Goal: Information Seeking & Learning: Learn about a topic

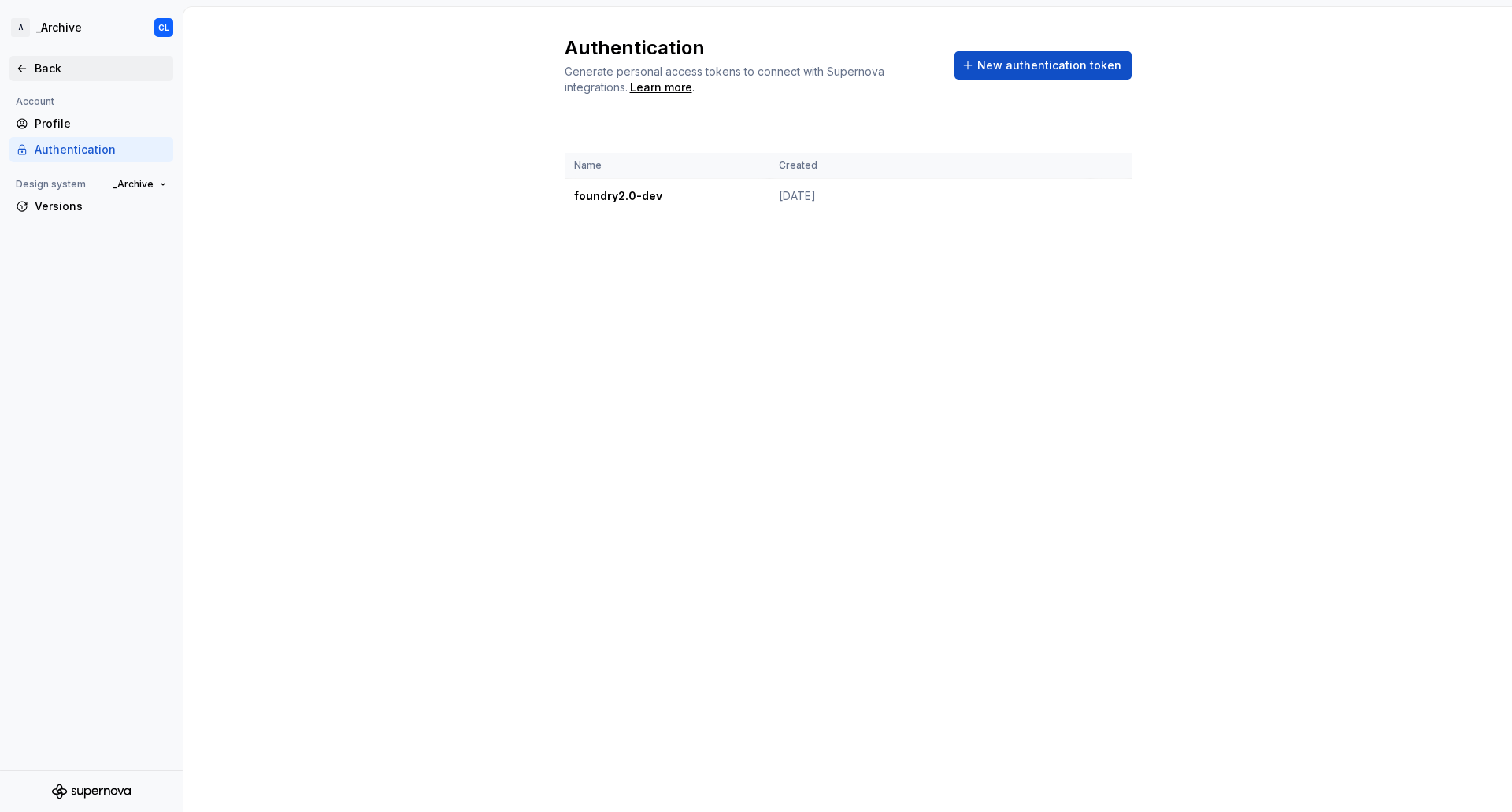
click at [71, 66] on div "Back" at bounding box center [100, 68] width 132 height 16
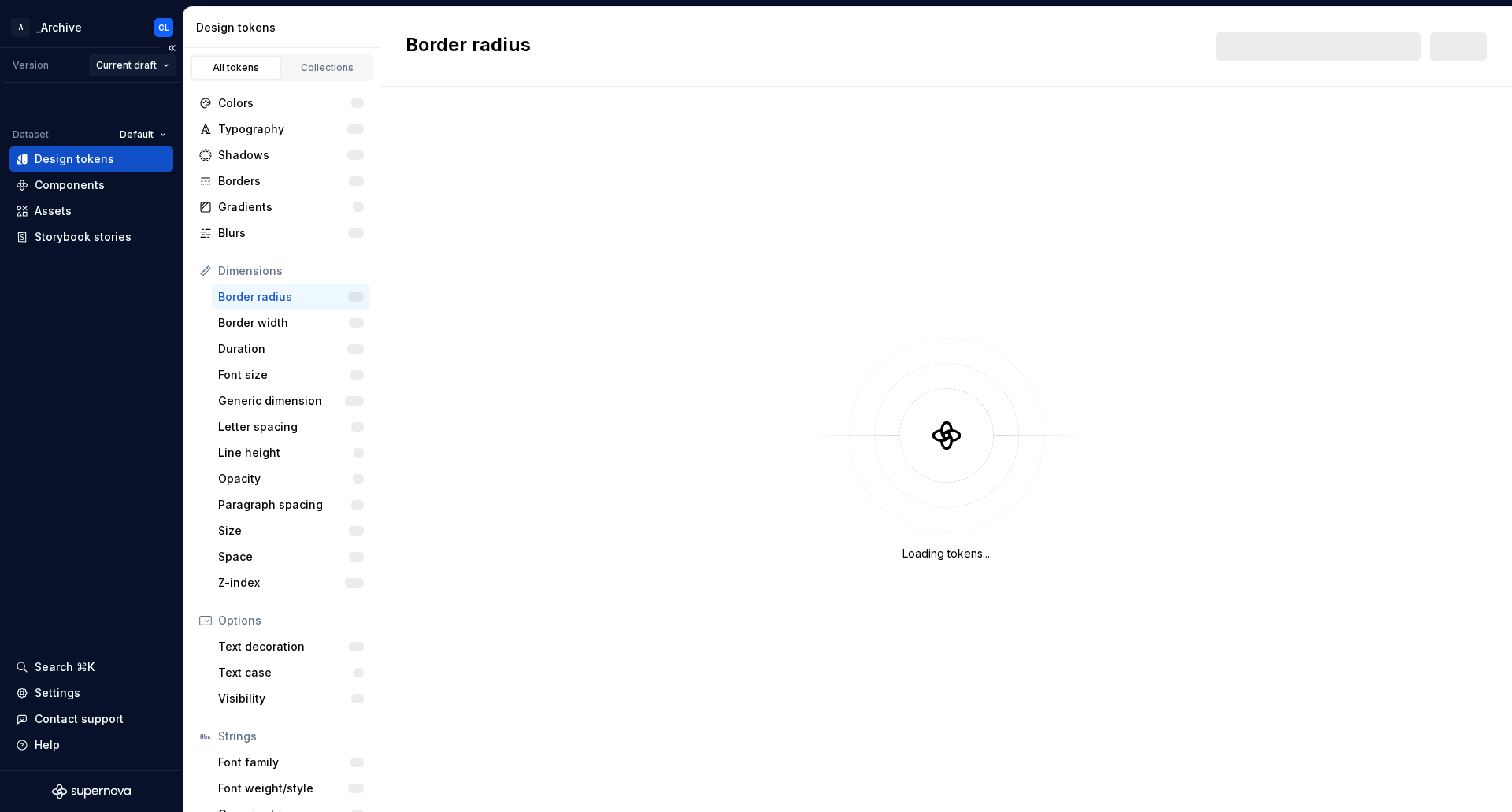
click at [117, 65] on html "A _Archive CL Version Current draft Dataset Default Design tokens Components As…" at bounding box center [756, 406] width 1512 height 812
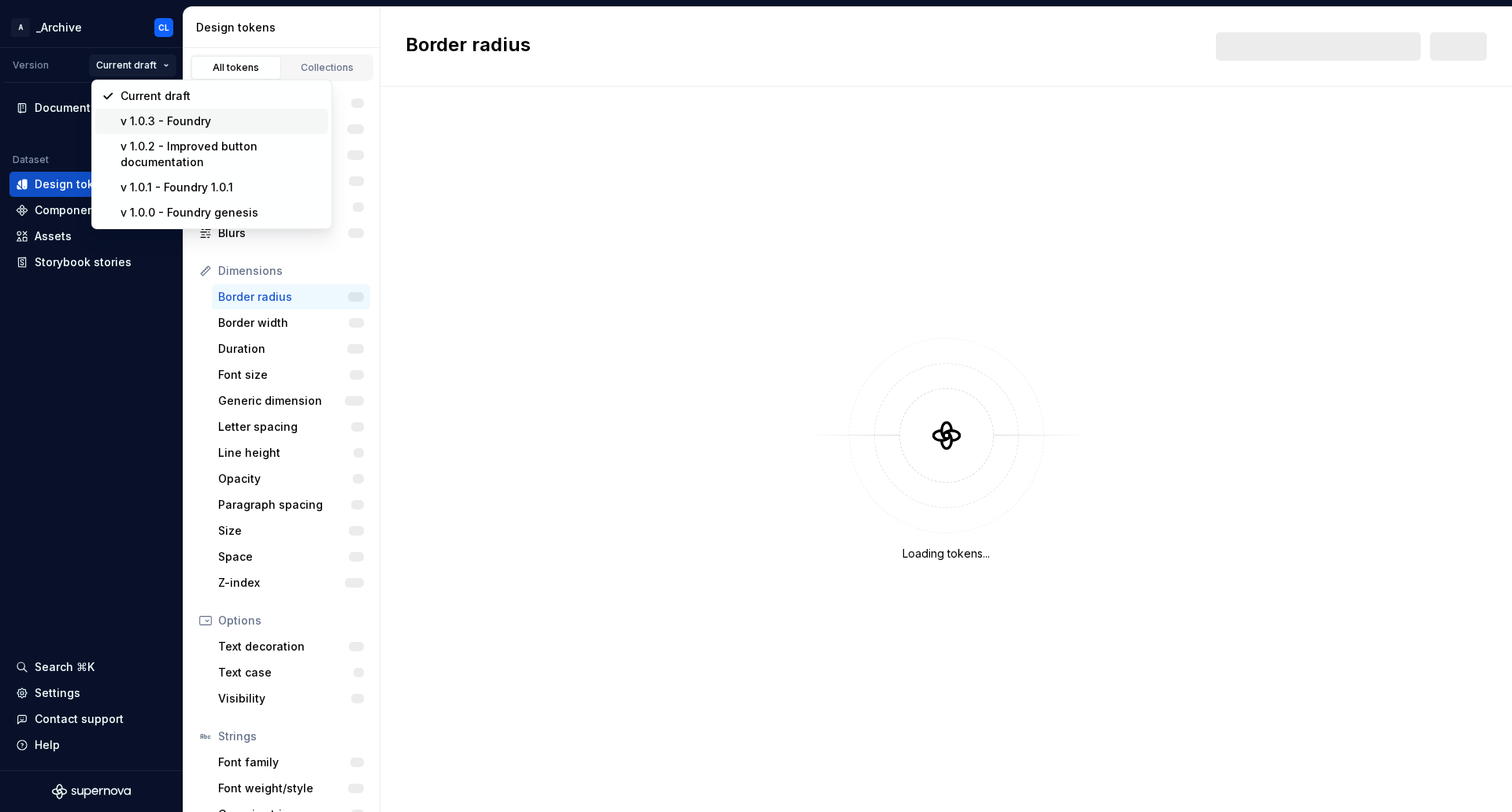
click at [163, 123] on div "v 1.0.3 - Foundry" at bounding box center [222, 121] width 202 height 16
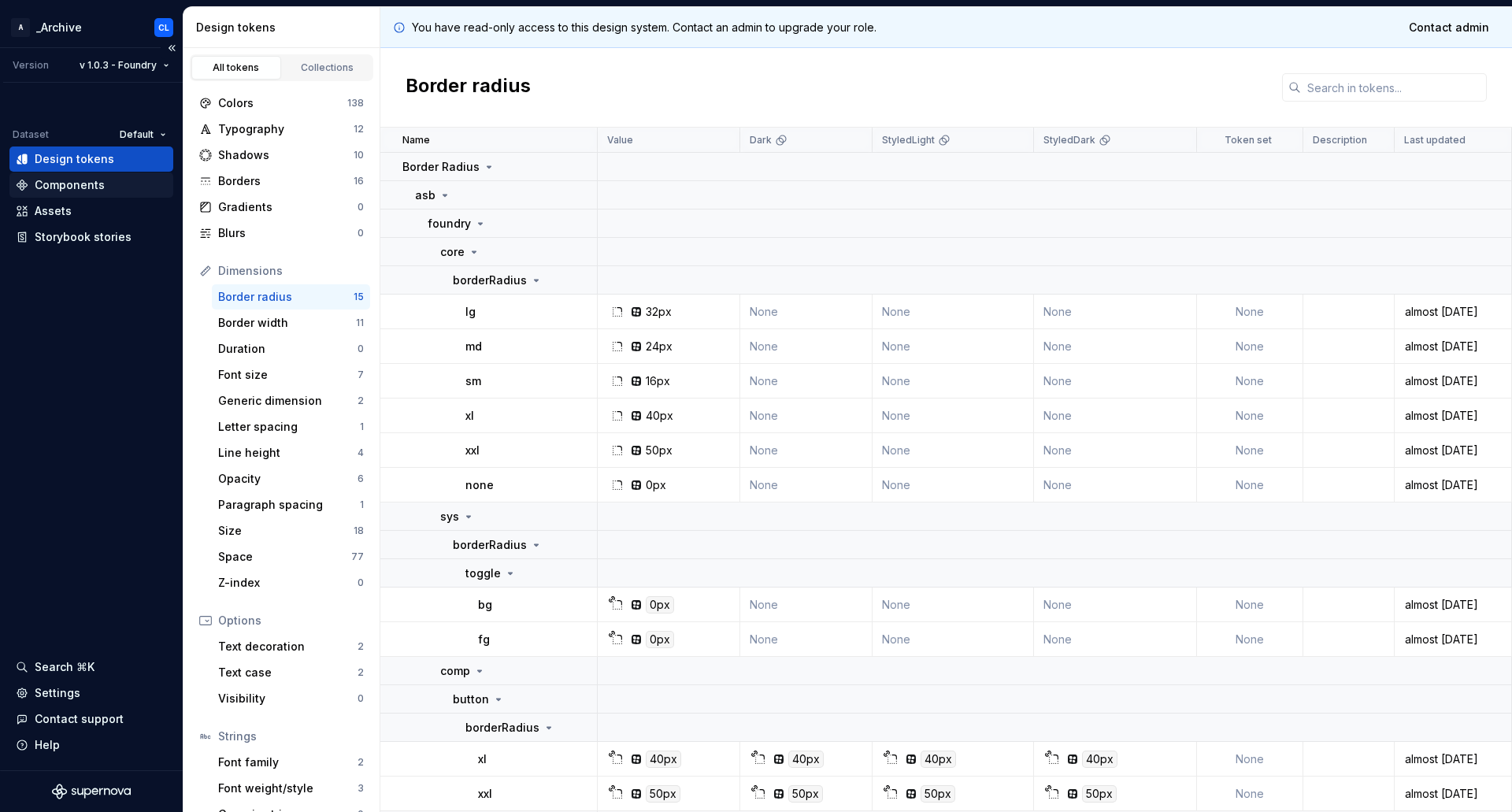
click at [100, 183] on div "Components" at bounding box center [69, 185] width 70 height 16
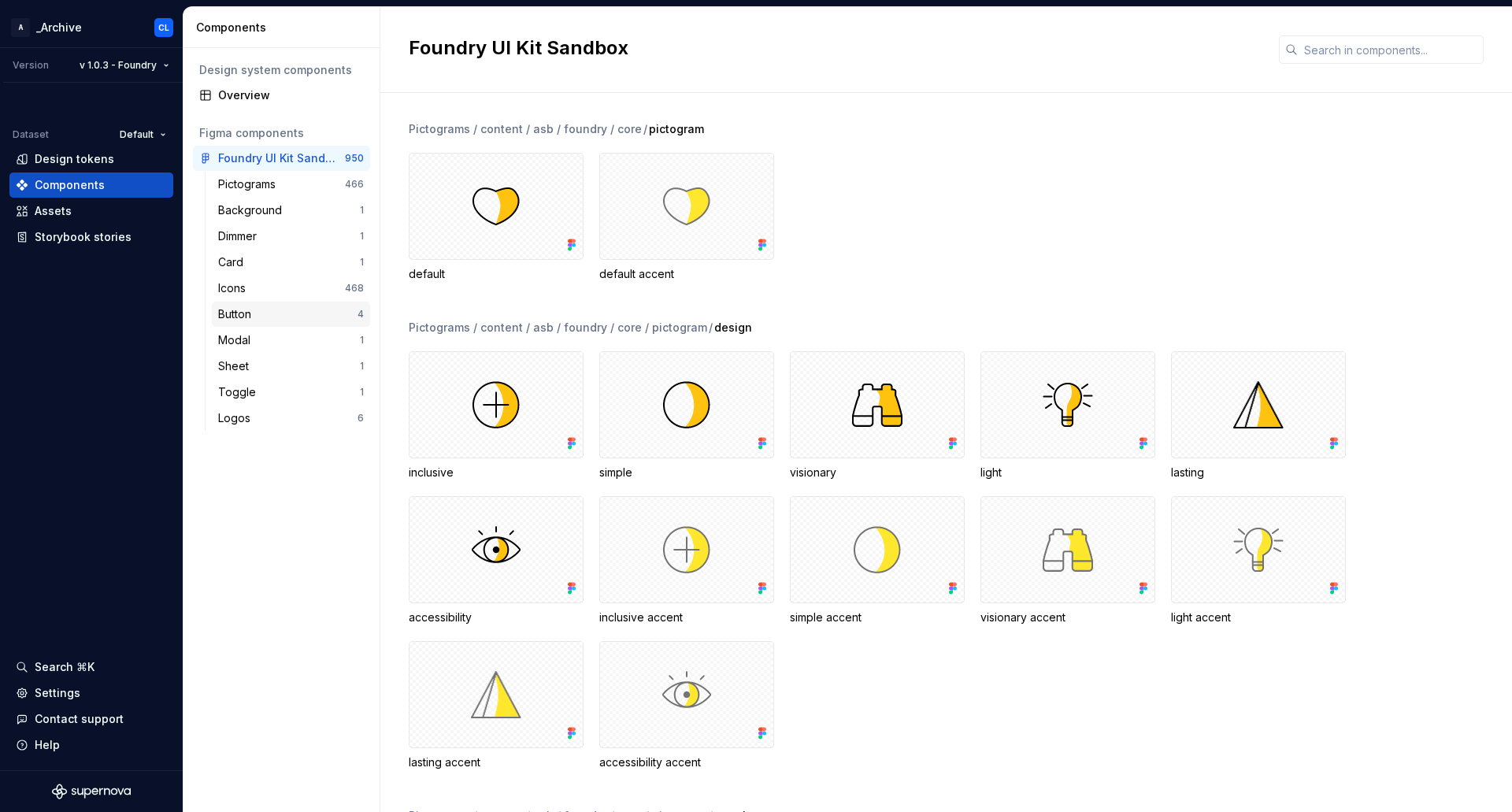
click at [261, 306] on div "Button" at bounding box center [288, 314] width 140 height 16
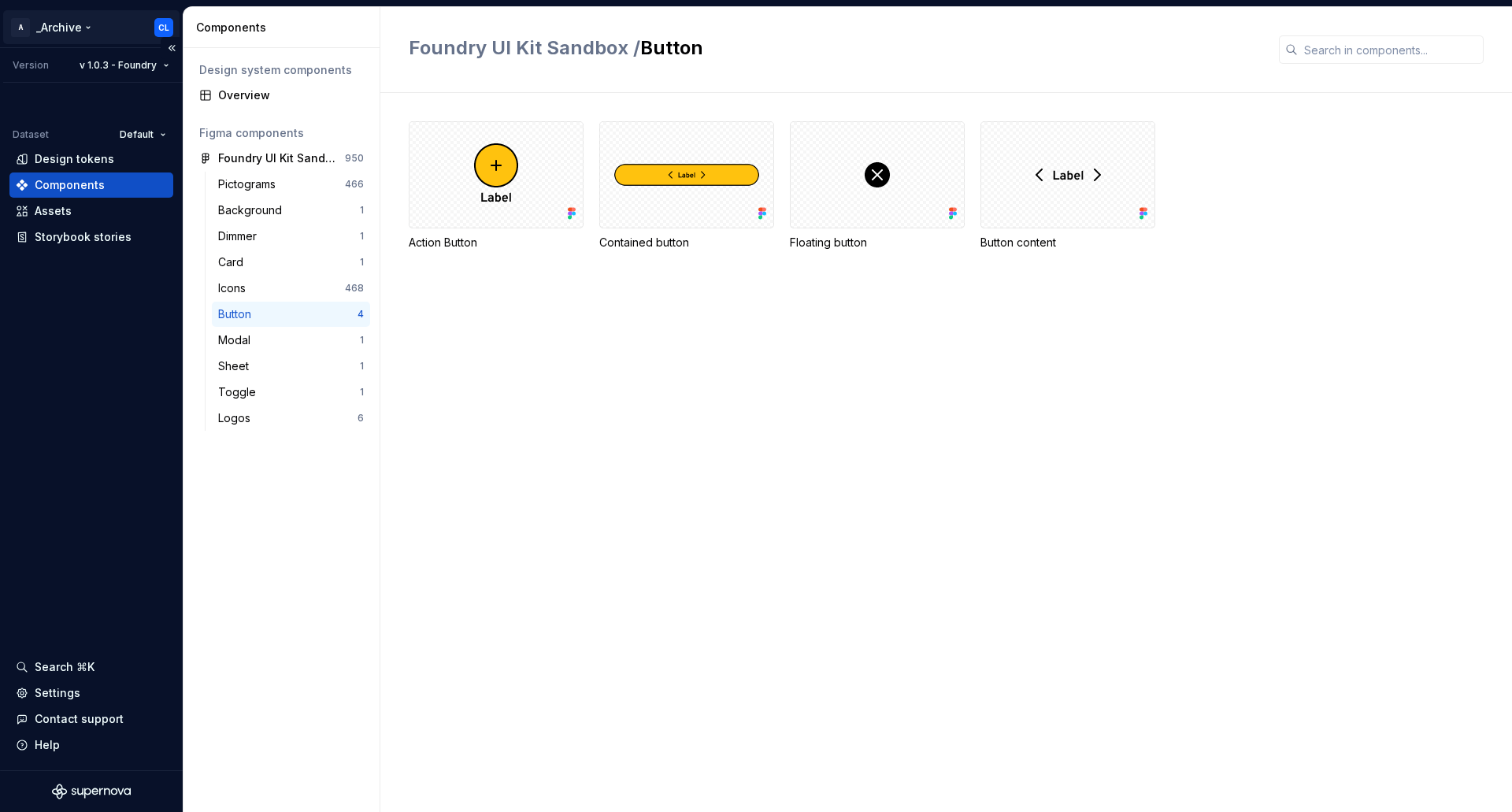
click at [80, 30] on html "A _Archive CL Version v 1.0.3 - Foundry Dataset Default Design tokens Component…" at bounding box center [756, 406] width 1512 height 812
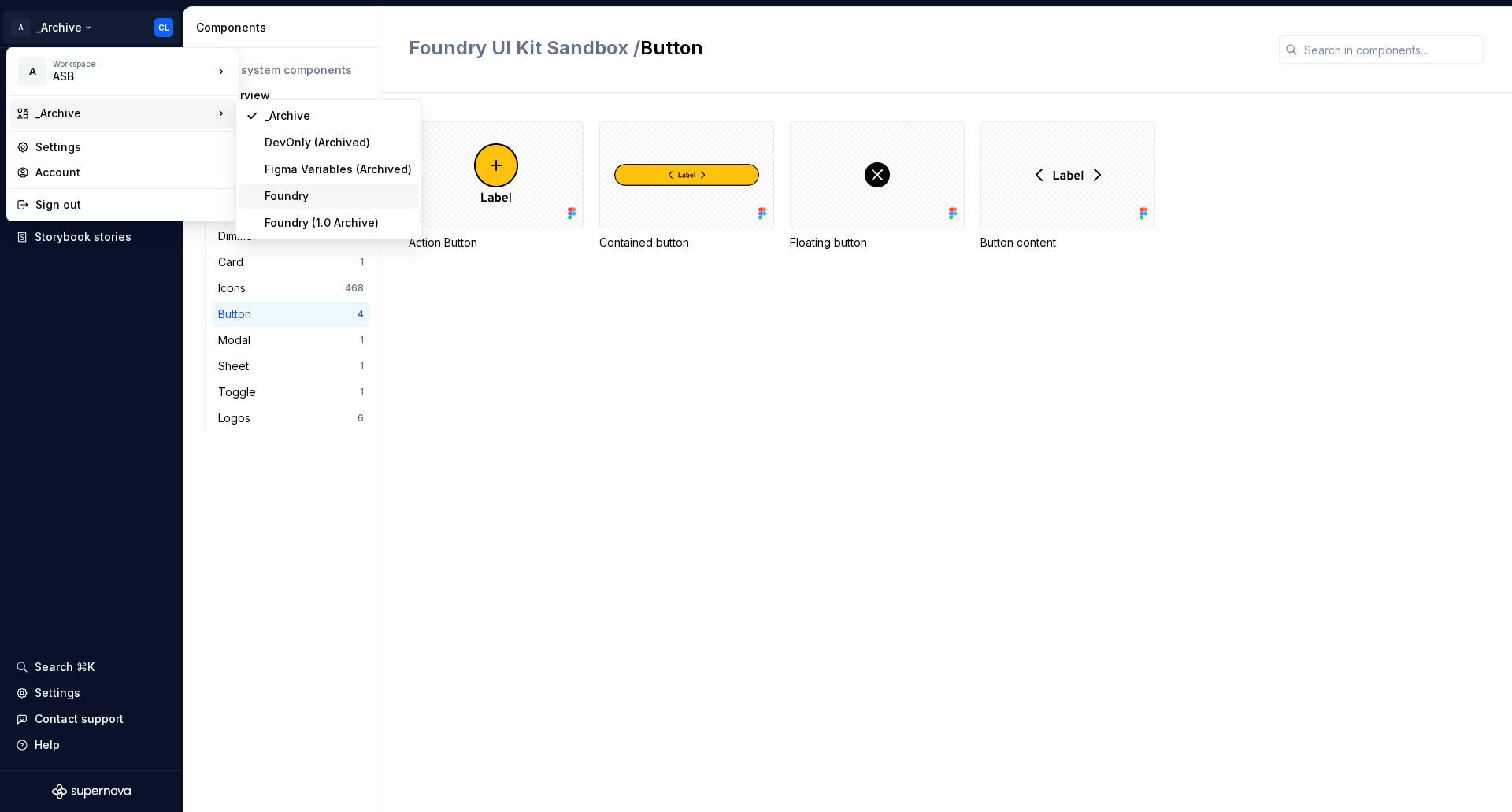
click at [358, 196] on div "Foundry" at bounding box center [337, 195] width 147 height 16
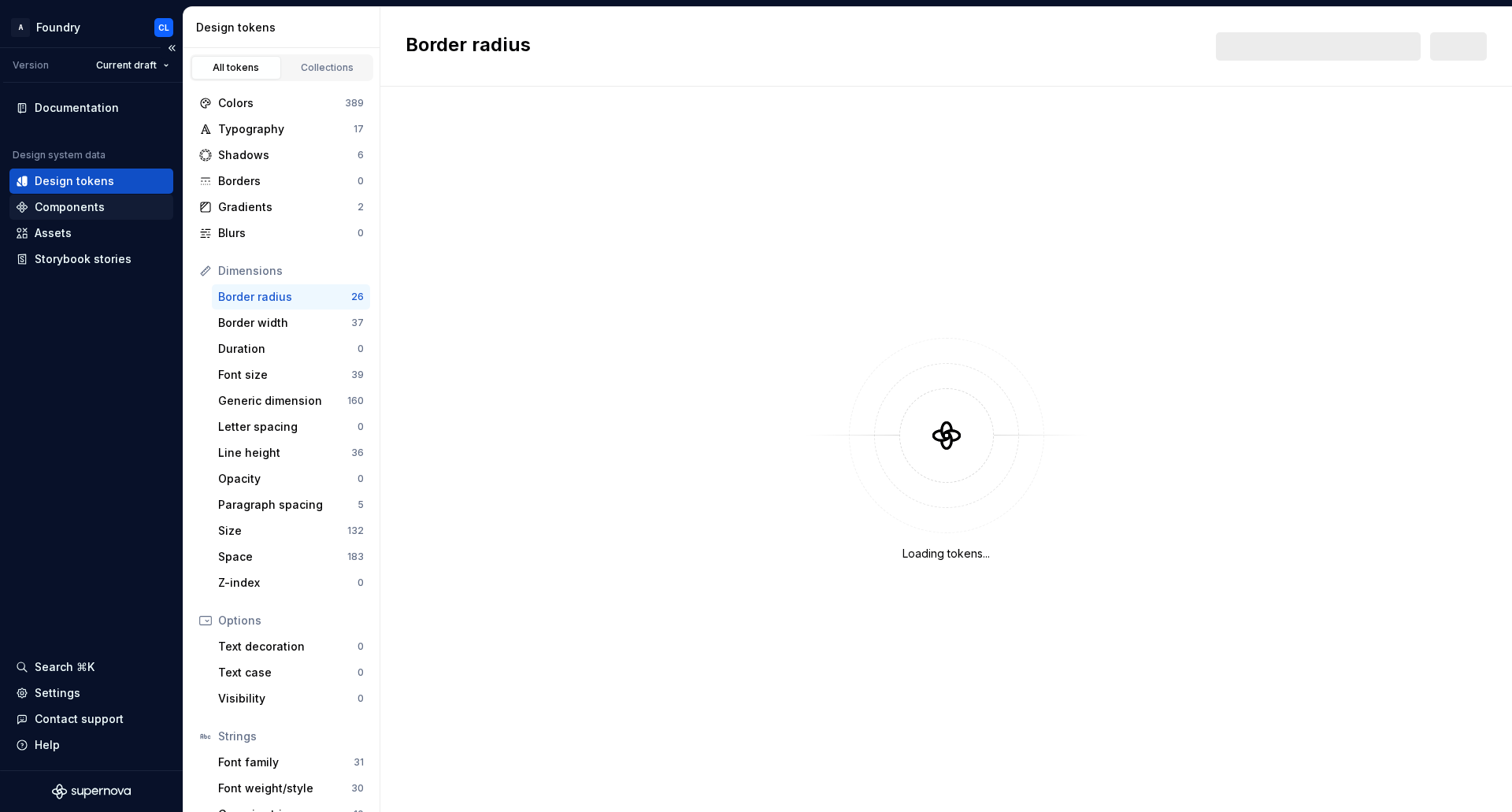
click at [89, 210] on div "Components" at bounding box center [69, 207] width 70 height 16
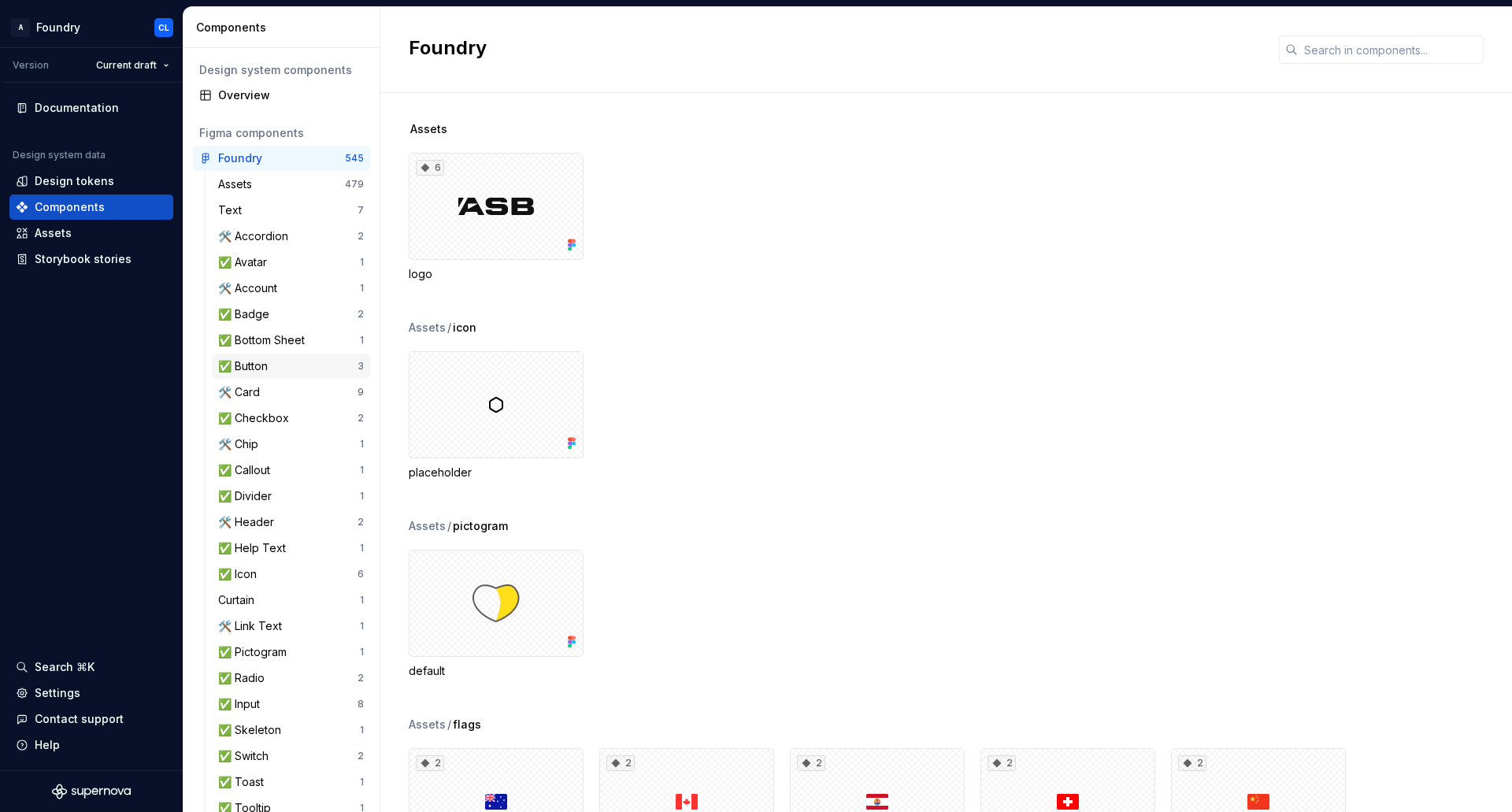
click at [273, 373] on div "✅ Button" at bounding box center [246, 365] width 56 height 16
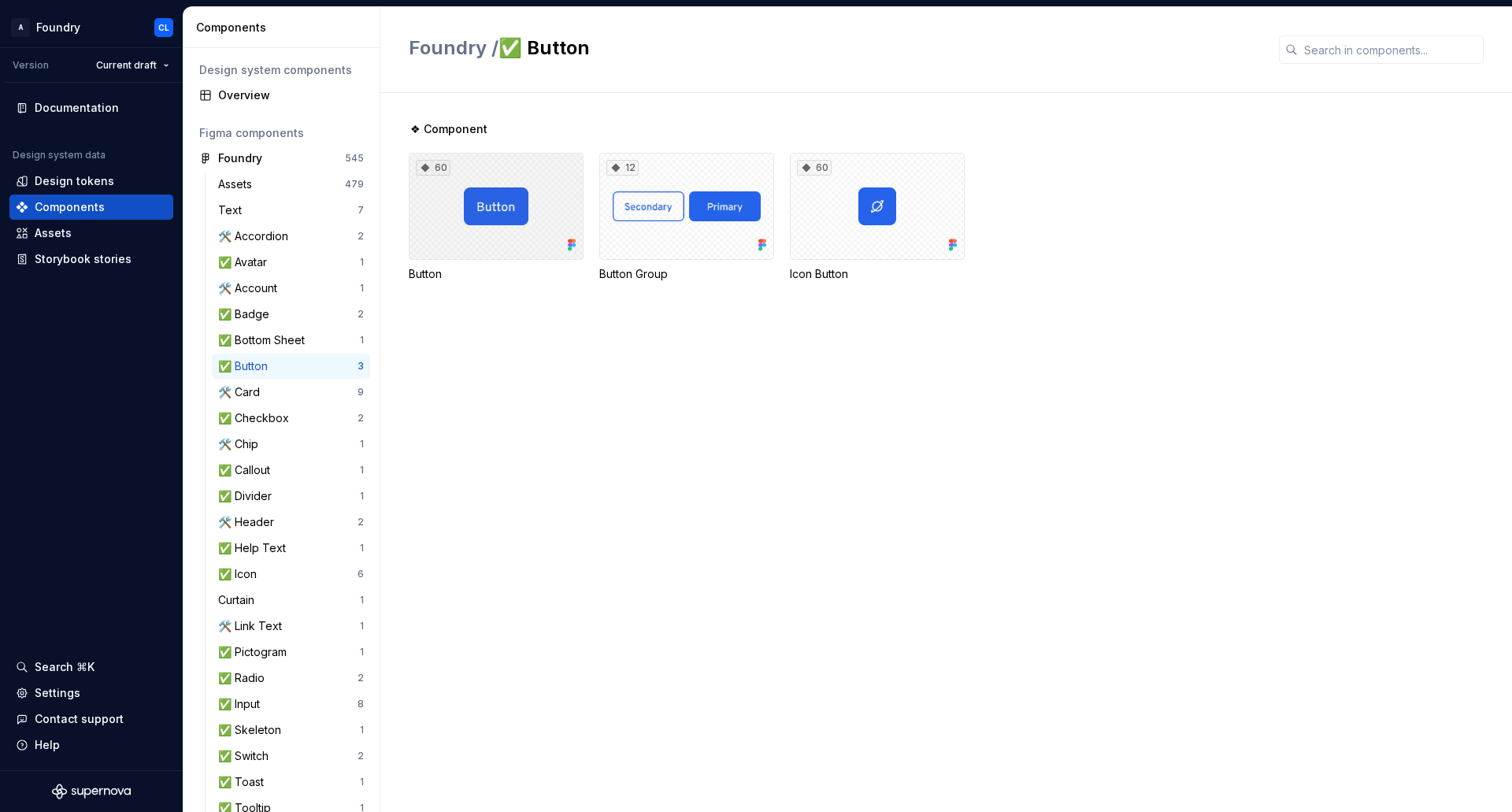
click at [570, 241] on icon at bounding box center [570, 241] width 4 height 4
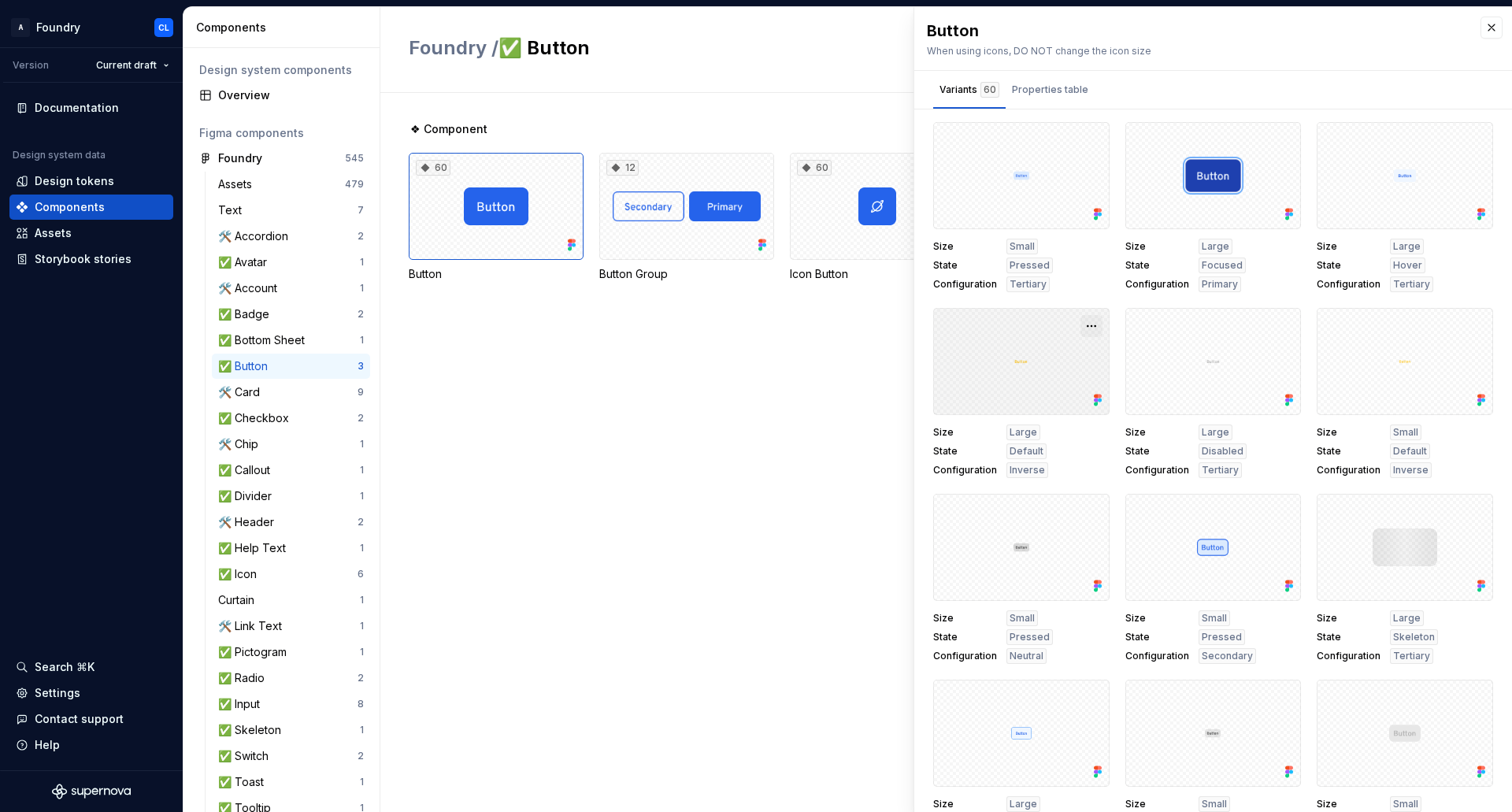
click at [1085, 328] on button "button" at bounding box center [1091, 326] width 22 height 22
click at [89, 687] on div "Settings" at bounding box center [91, 693] width 151 height 16
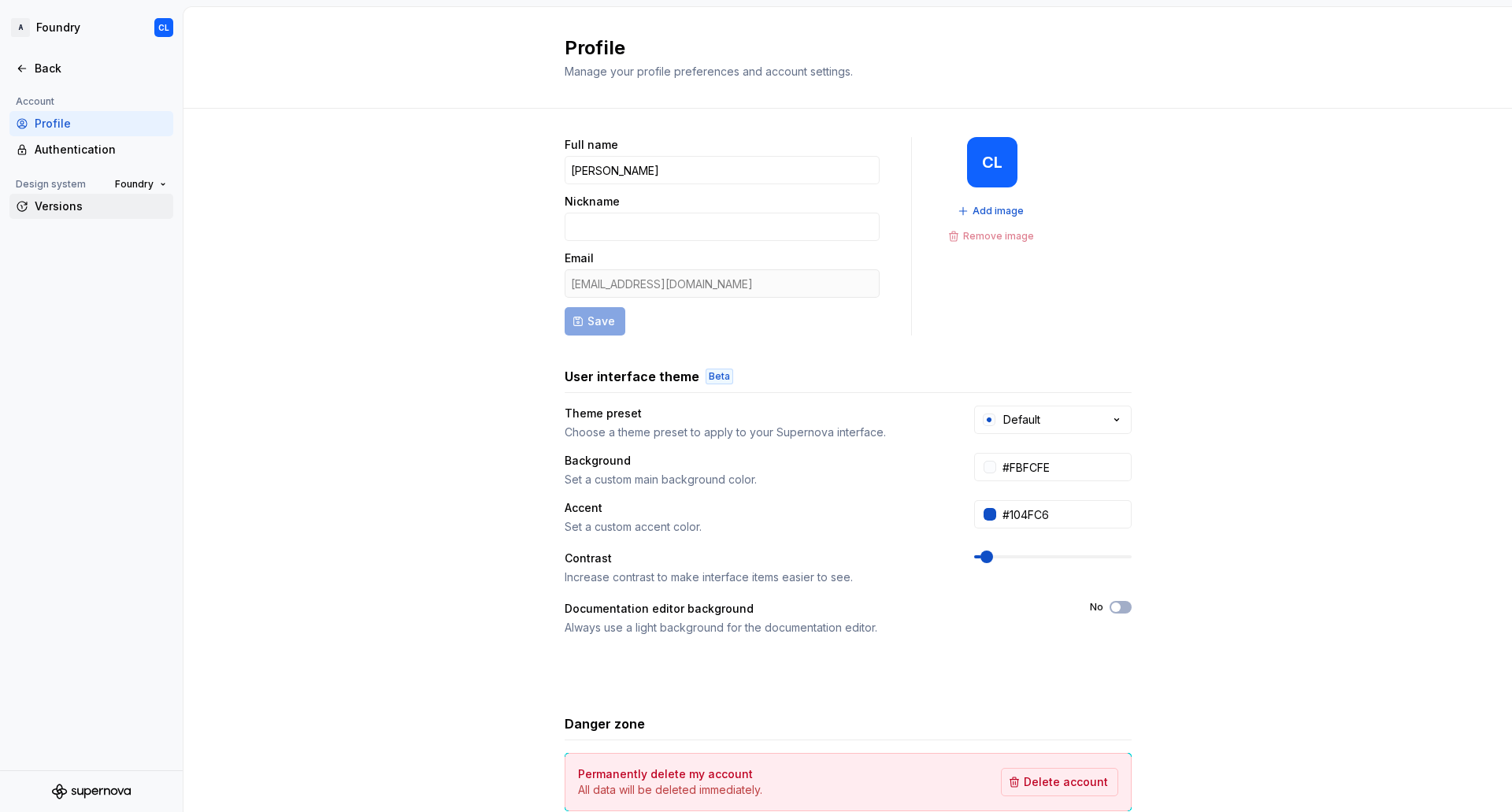
click at [94, 213] on div "Versions" at bounding box center [100, 206] width 132 height 16
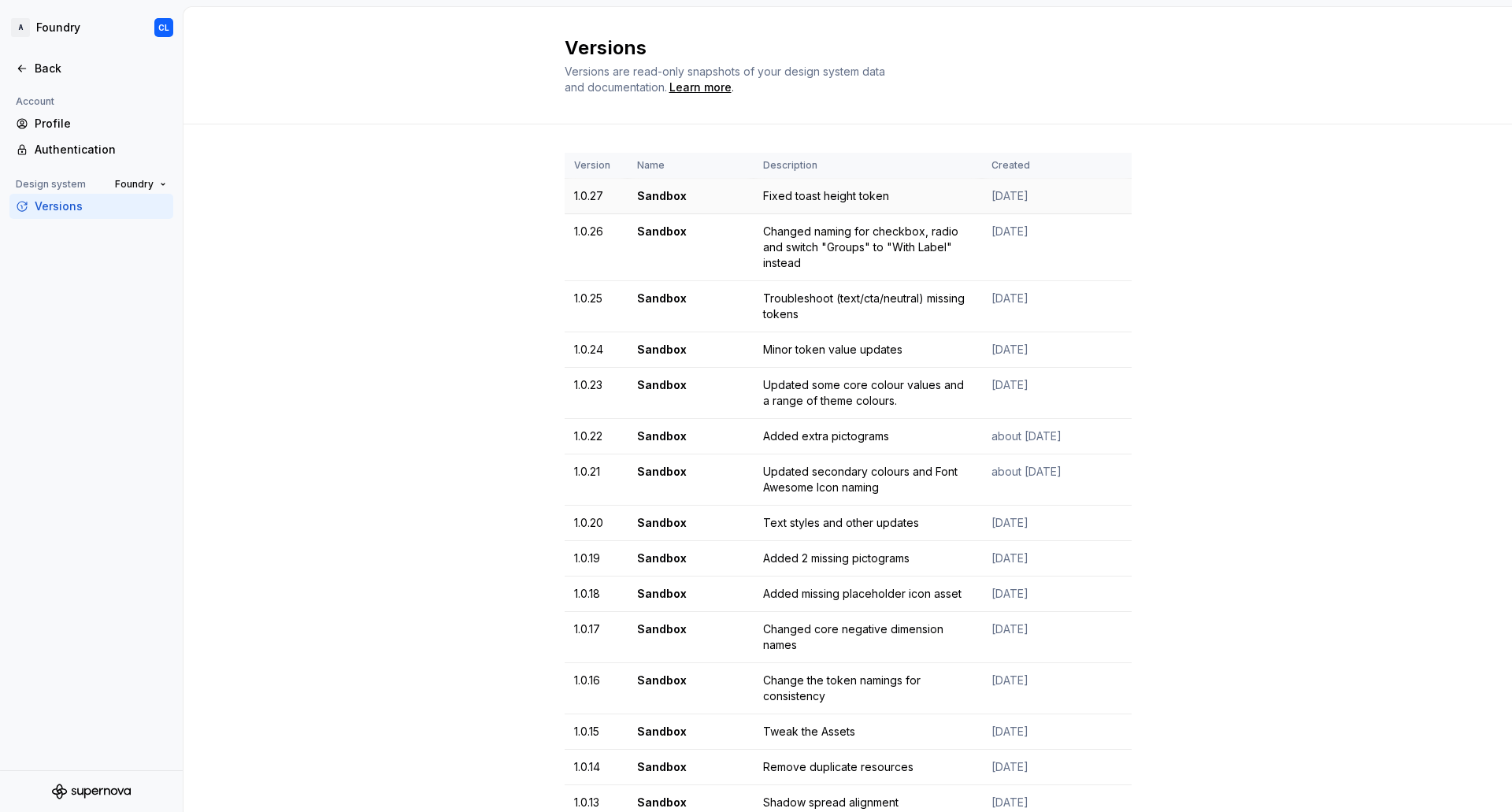
drag, startPoint x: 554, startPoint y: 194, endPoint x: 1033, endPoint y: 199, distance: 479.0
click at [1033, 199] on div "Version Name Description Created 1.0.27 Sandbox Fixed toast height token [DATE]…" at bounding box center [848, 764] width 1328 height 1279
click at [1035, 199] on td "[DATE]" at bounding box center [1056, 196] width 149 height 35
click at [653, 194] on td "Sandbox" at bounding box center [690, 196] width 126 height 35
drag, startPoint x: 554, startPoint y: 198, endPoint x: 990, endPoint y: 211, distance: 436.2
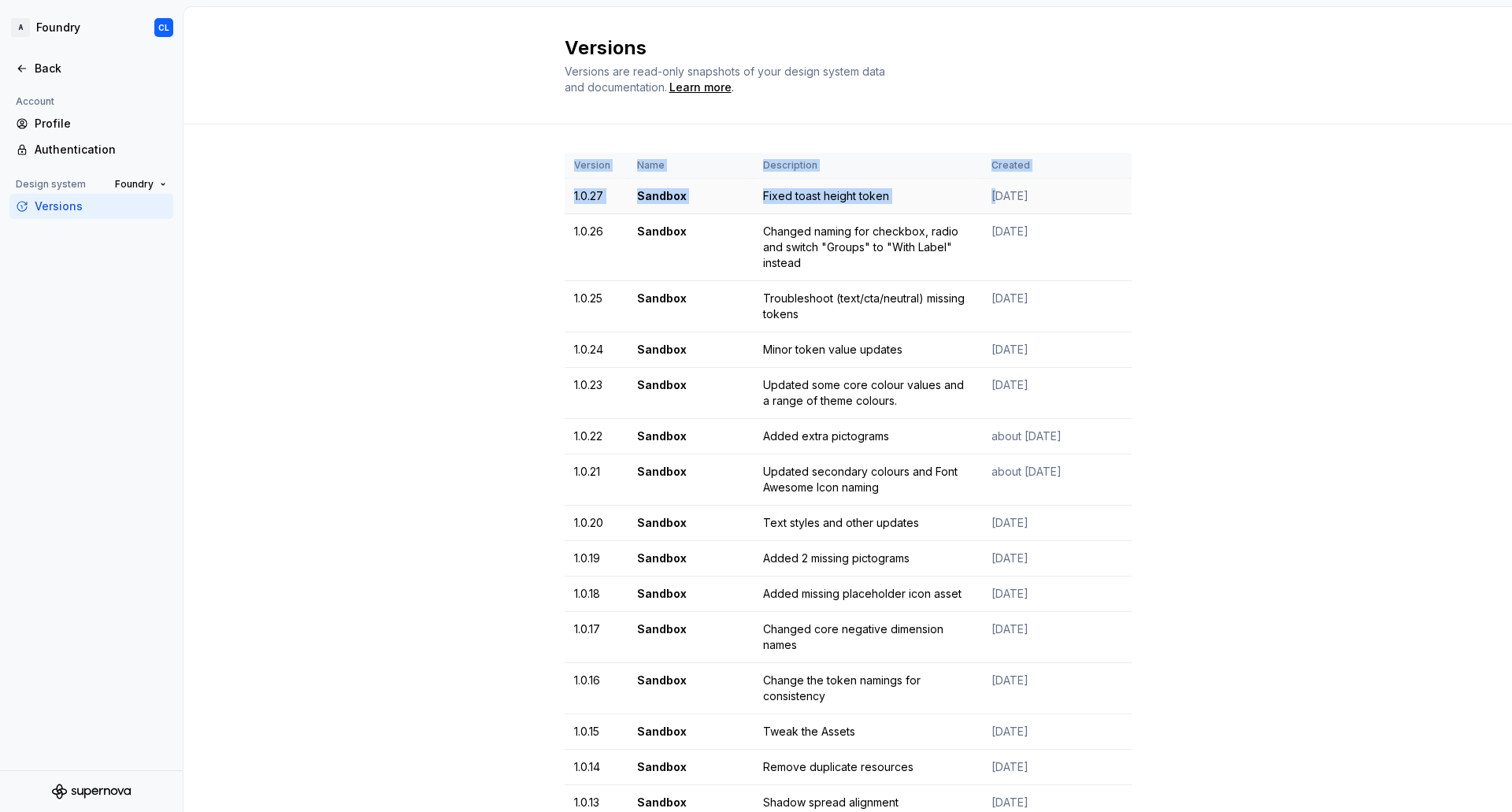
click at [990, 211] on div "Version Name Description Created 1.0.27 Sandbox Fixed toast height token [DATE]…" at bounding box center [848, 764] width 1328 height 1279
click at [990, 211] on td "[DATE]" at bounding box center [1056, 196] width 149 height 35
drag, startPoint x: 567, startPoint y: 192, endPoint x: 1054, endPoint y: 181, distance: 487.1
click at [1054, 181] on tr "1.0.27 Sandbox Fixed toast height token [DATE]" at bounding box center [848, 196] width 567 height 35
click at [1060, 184] on td "[DATE]" at bounding box center [1056, 196] width 149 height 35
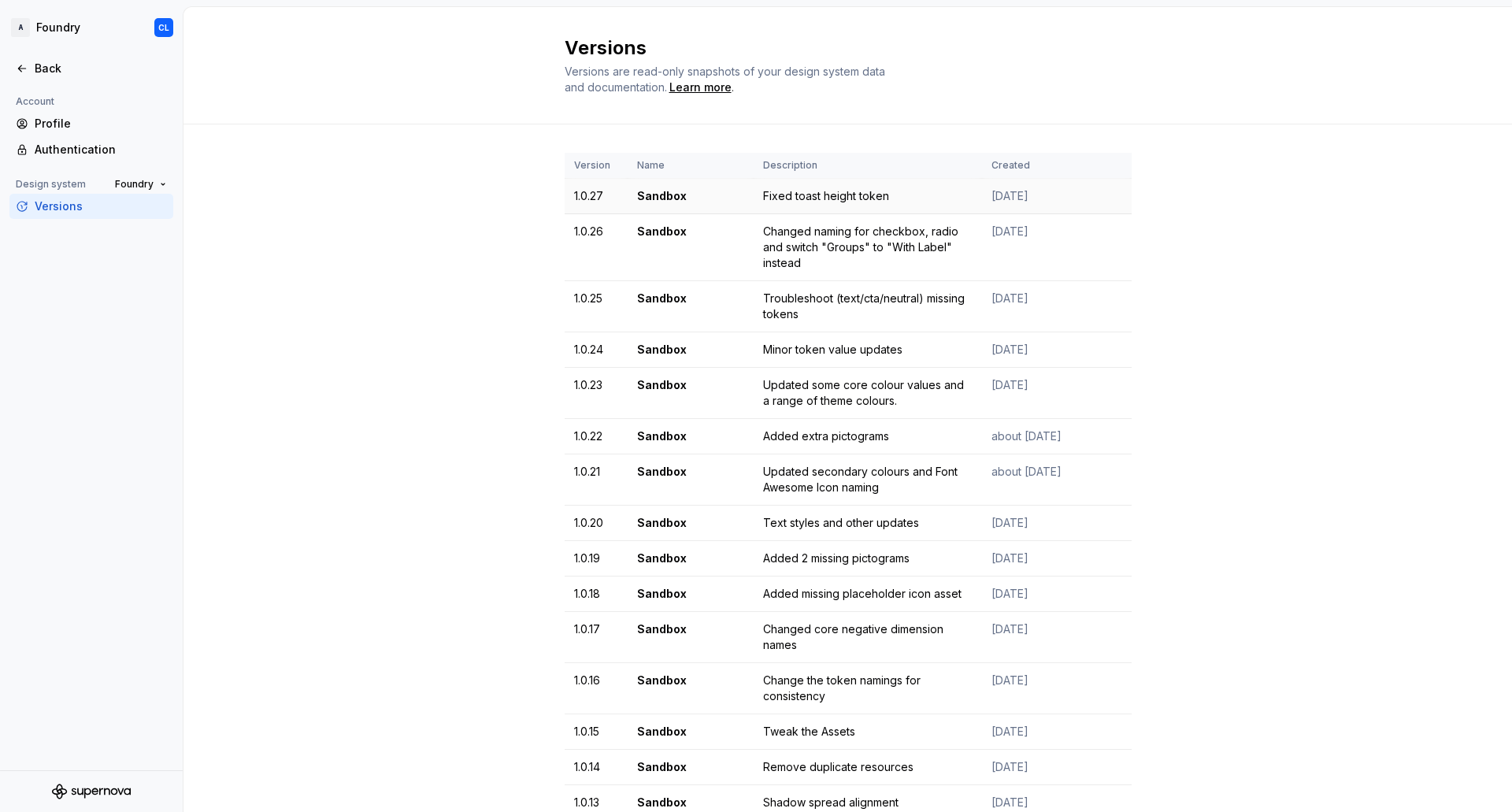
drag, startPoint x: 905, startPoint y: 192, endPoint x: 1070, endPoint y: 189, distance: 165.0
click at [1070, 189] on tr "1.0.27 Sandbox Fixed toast height token 8 days ago" at bounding box center [848, 196] width 567 height 35
click at [1070, 189] on td "8 days ago" at bounding box center [1056, 196] width 149 height 35
drag, startPoint x: 561, startPoint y: 200, endPoint x: 1053, endPoint y: 200, distance: 492.0
click at [1053, 200] on tr "1.0.27 Sandbox Fixed toast height token 8 days ago" at bounding box center [848, 196] width 567 height 35
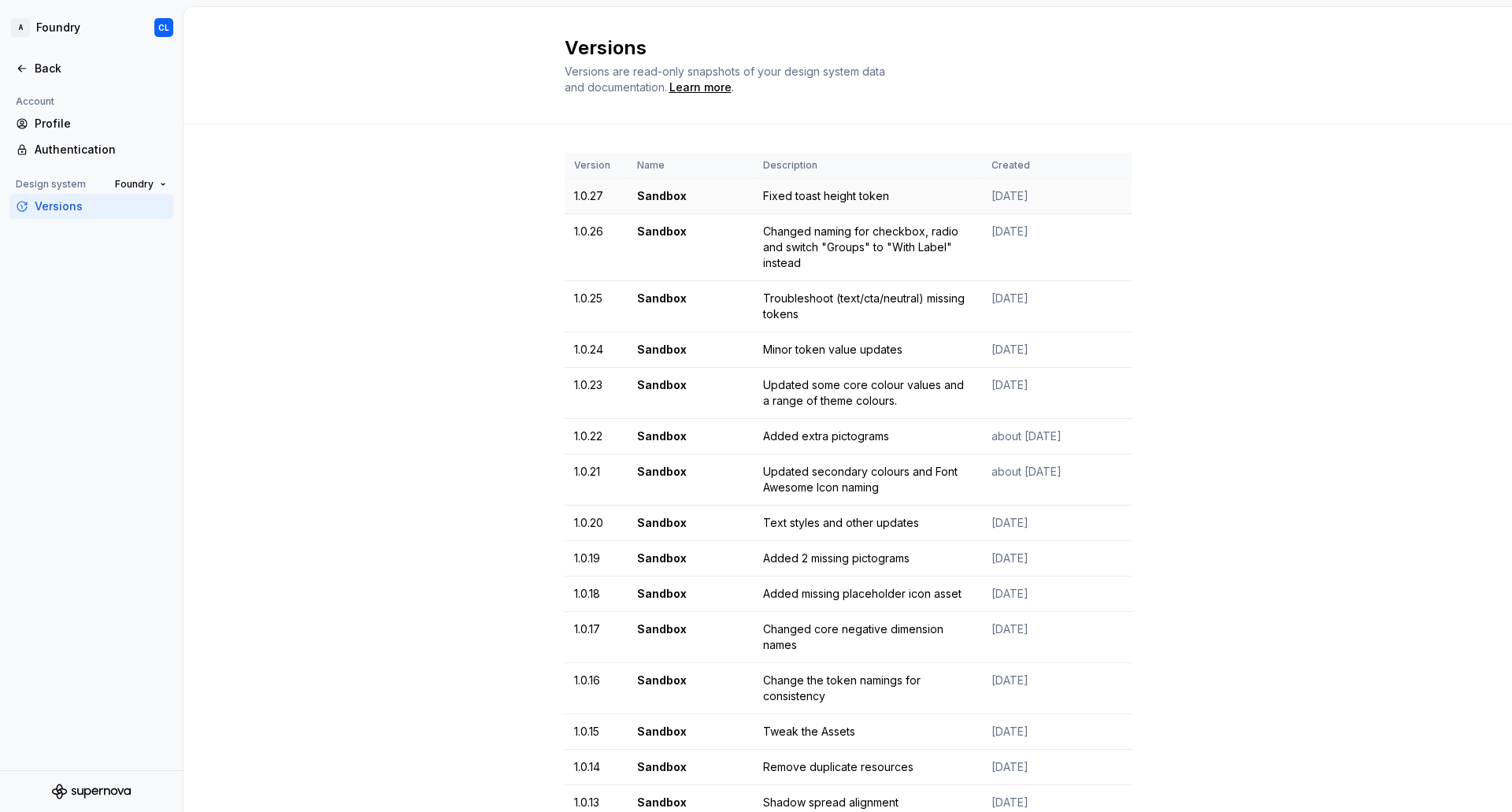
click at [1053, 200] on td "8 days ago" at bounding box center [1056, 196] width 149 height 35
click at [42, 64] on div "Back" at bounding box center [100, 68] width 132 height 16
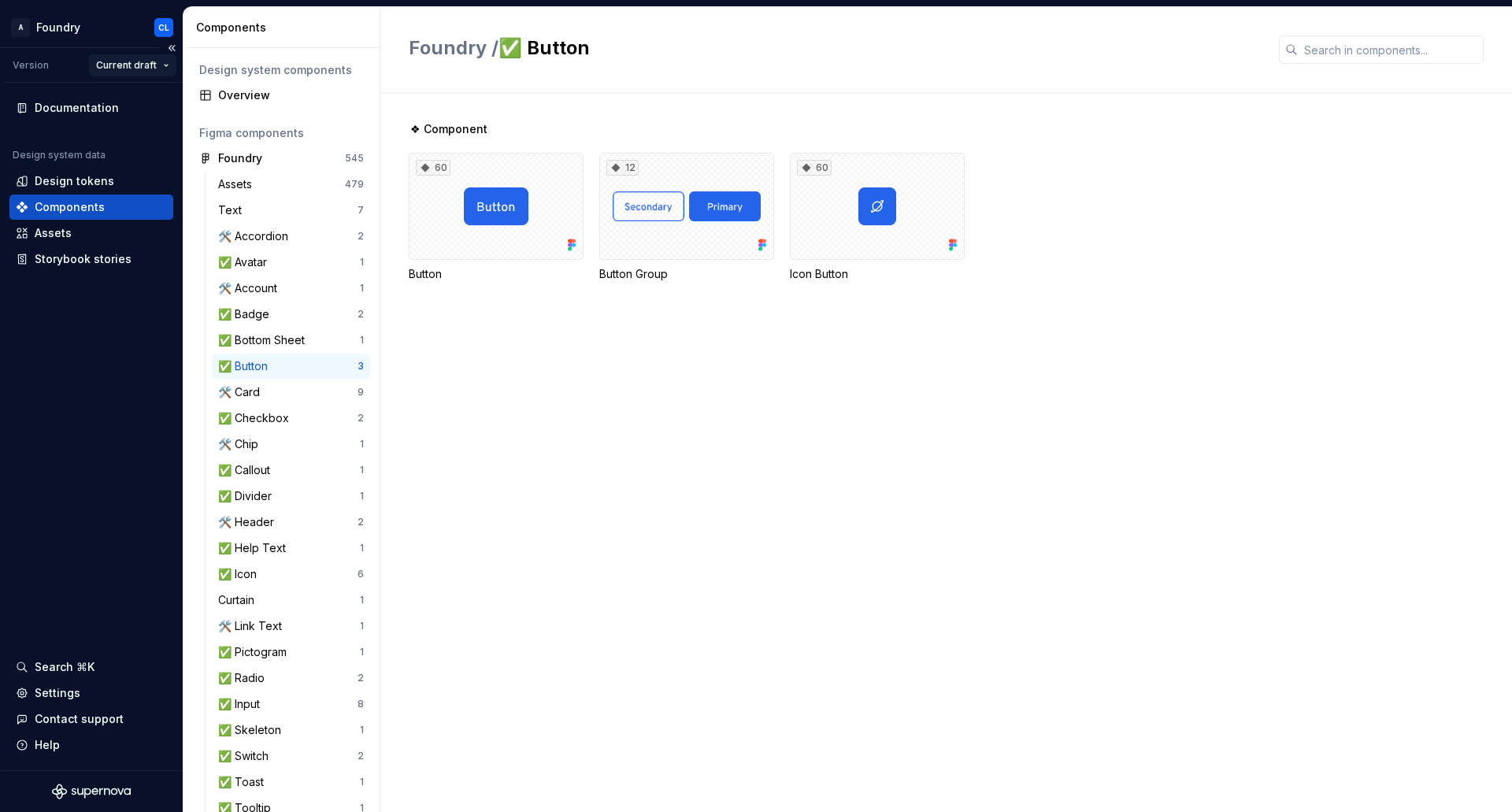
click at [164, 69] on html "A Foundry CL Version Current draft Documentation Design system data Design toke…" at bounding box center [756, 406] width 1512 height 812
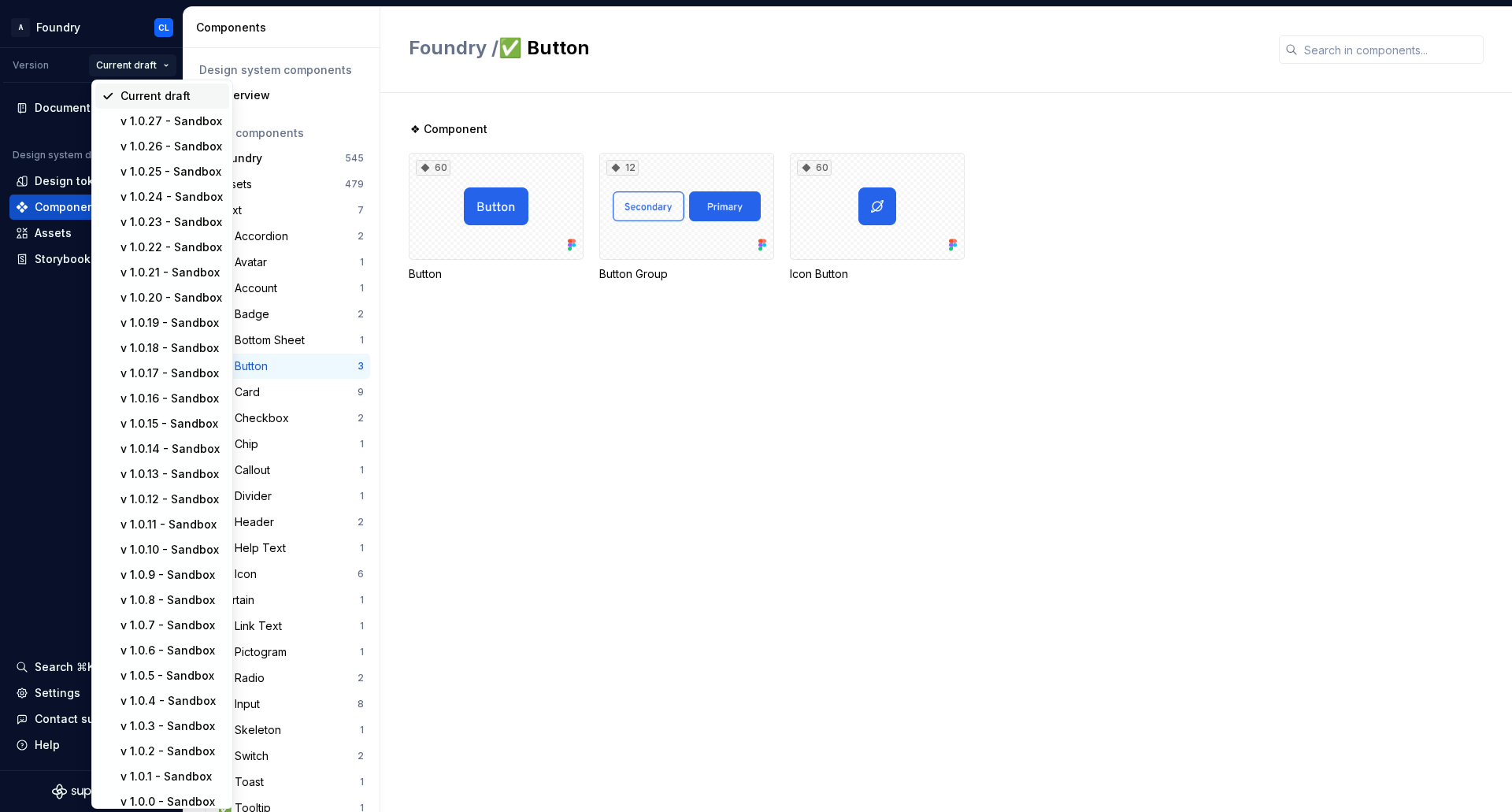
click at [166, 108] on div "Current draft" at bounding box center [162, 96] width 134 height 25
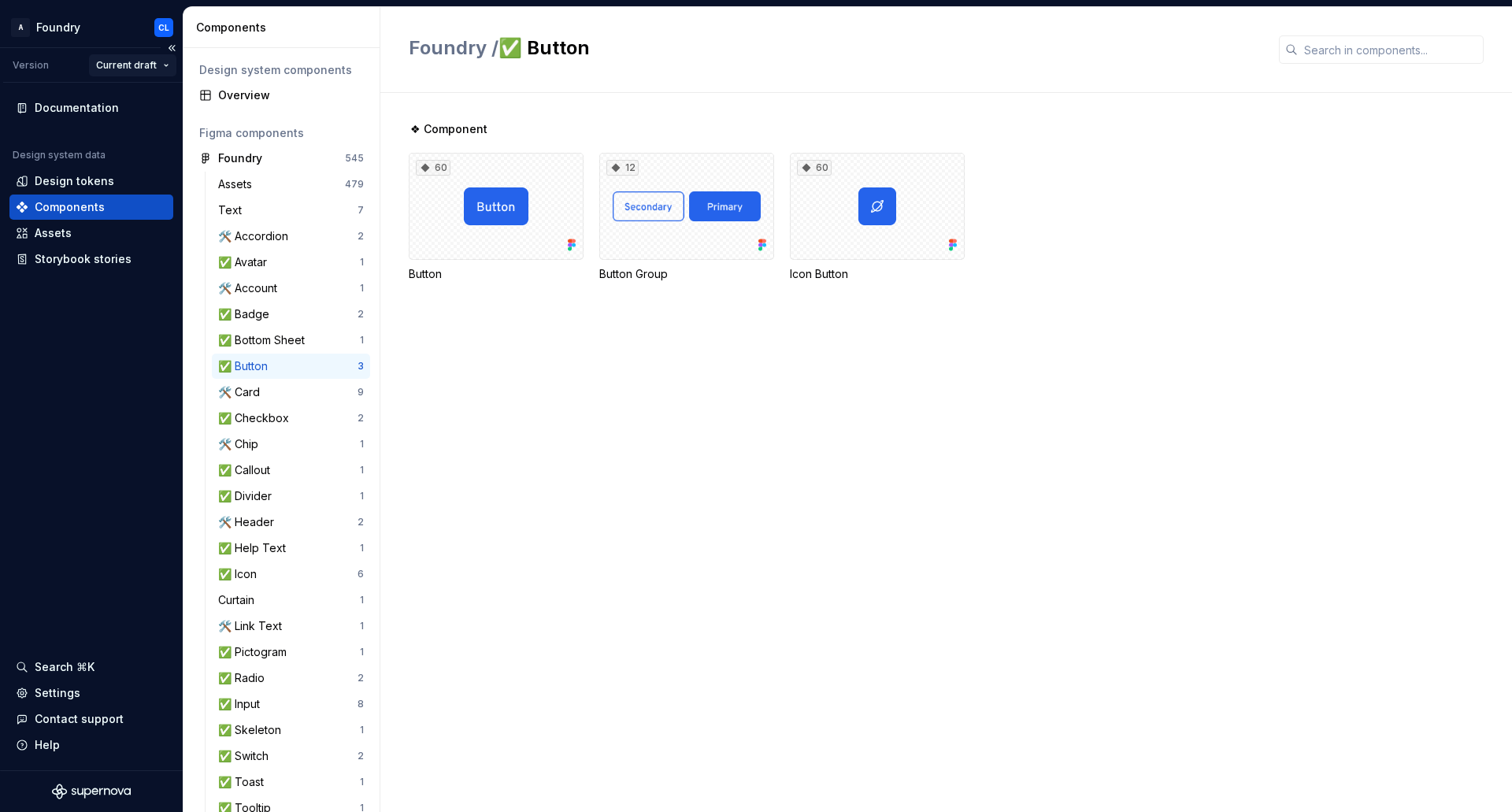
click at [153, 70] on html "A Foundry CL Version Current draft Documentation Design system data Design toke…" at bounding box center [756, 406] width 1512 height 812
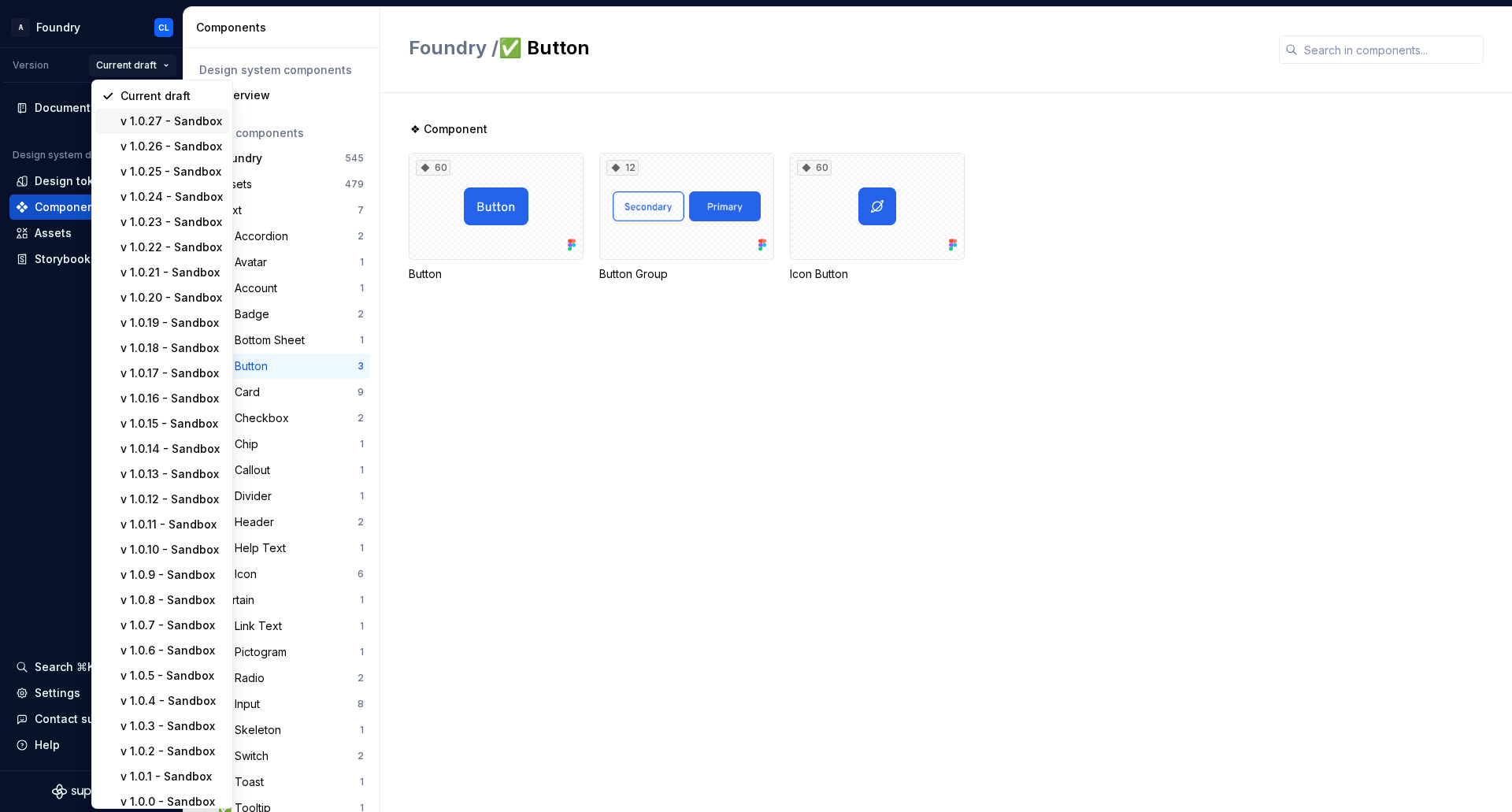
click at [148, 108] on div "v 1.0.27 - Sandbox" at bounding box center [162, 121] width 134 height 25
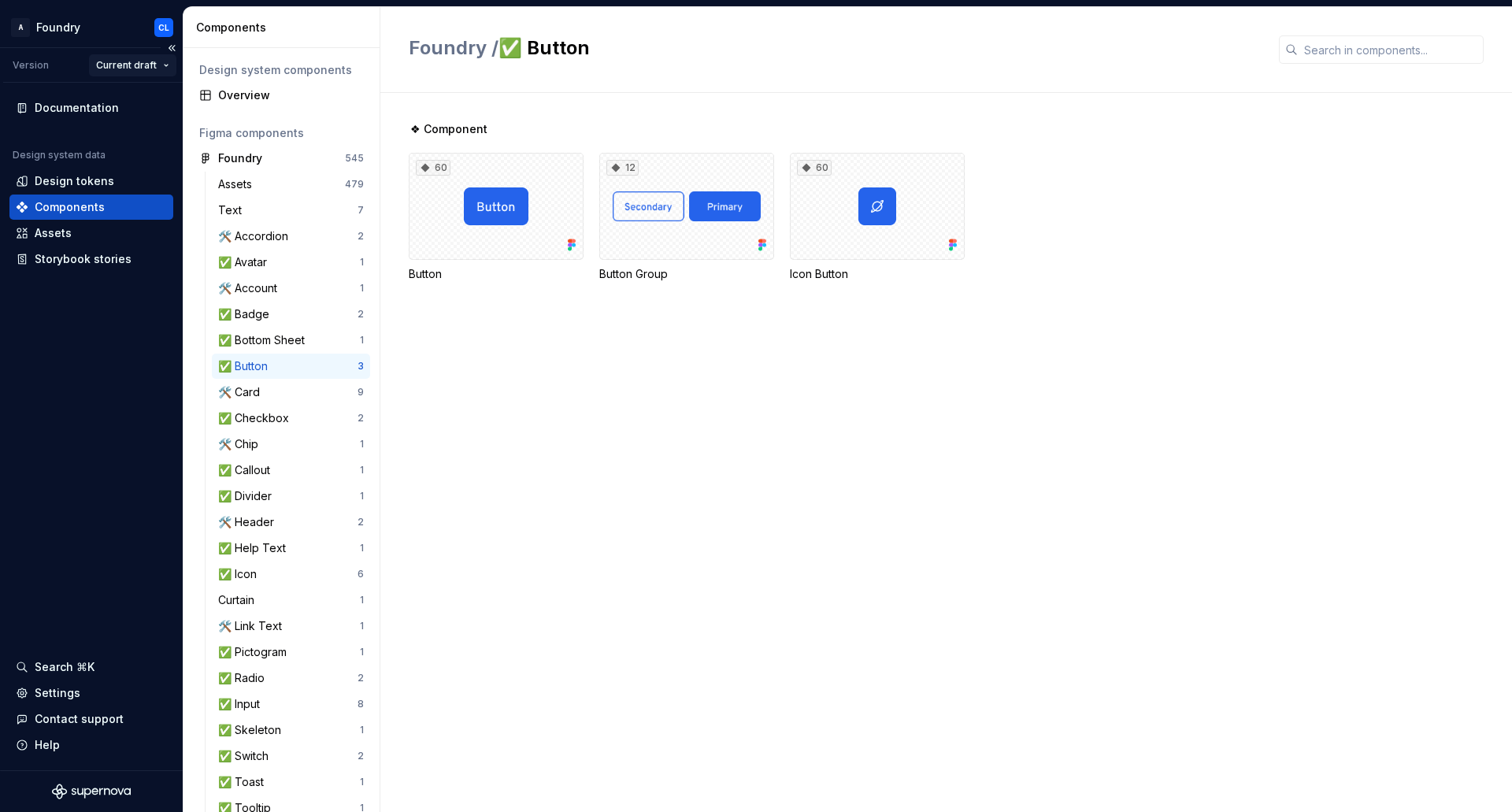
click at [146, 67] on html "A Foundry CL Version Current draft Documentation Design system data Design toke…" at bounding box center [756, 406] width 1512 height 812
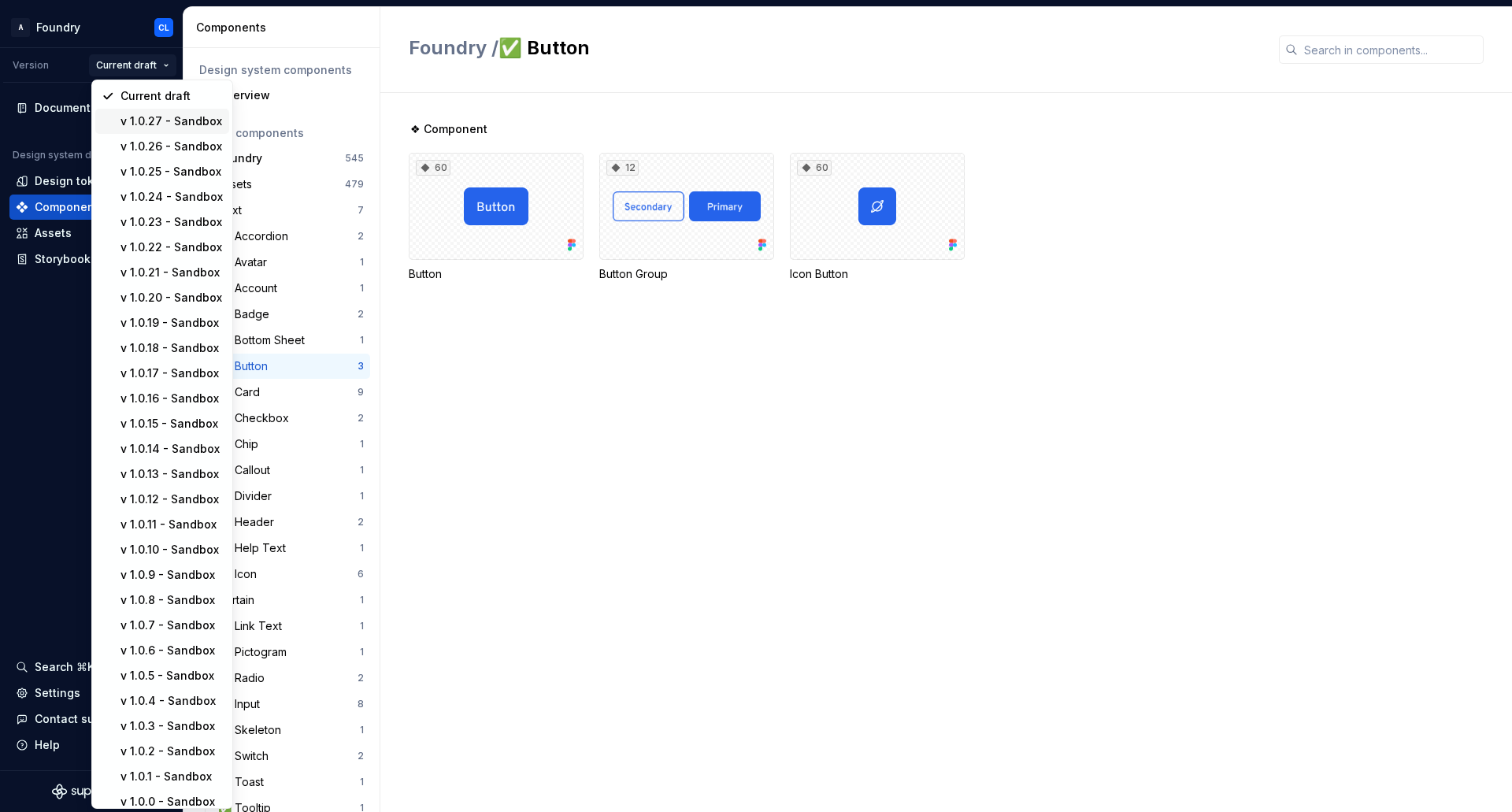
click at [159, 126] on div "v 1.0.27 - Sandbox" at bounding box center [172, 121] width 103 height 16
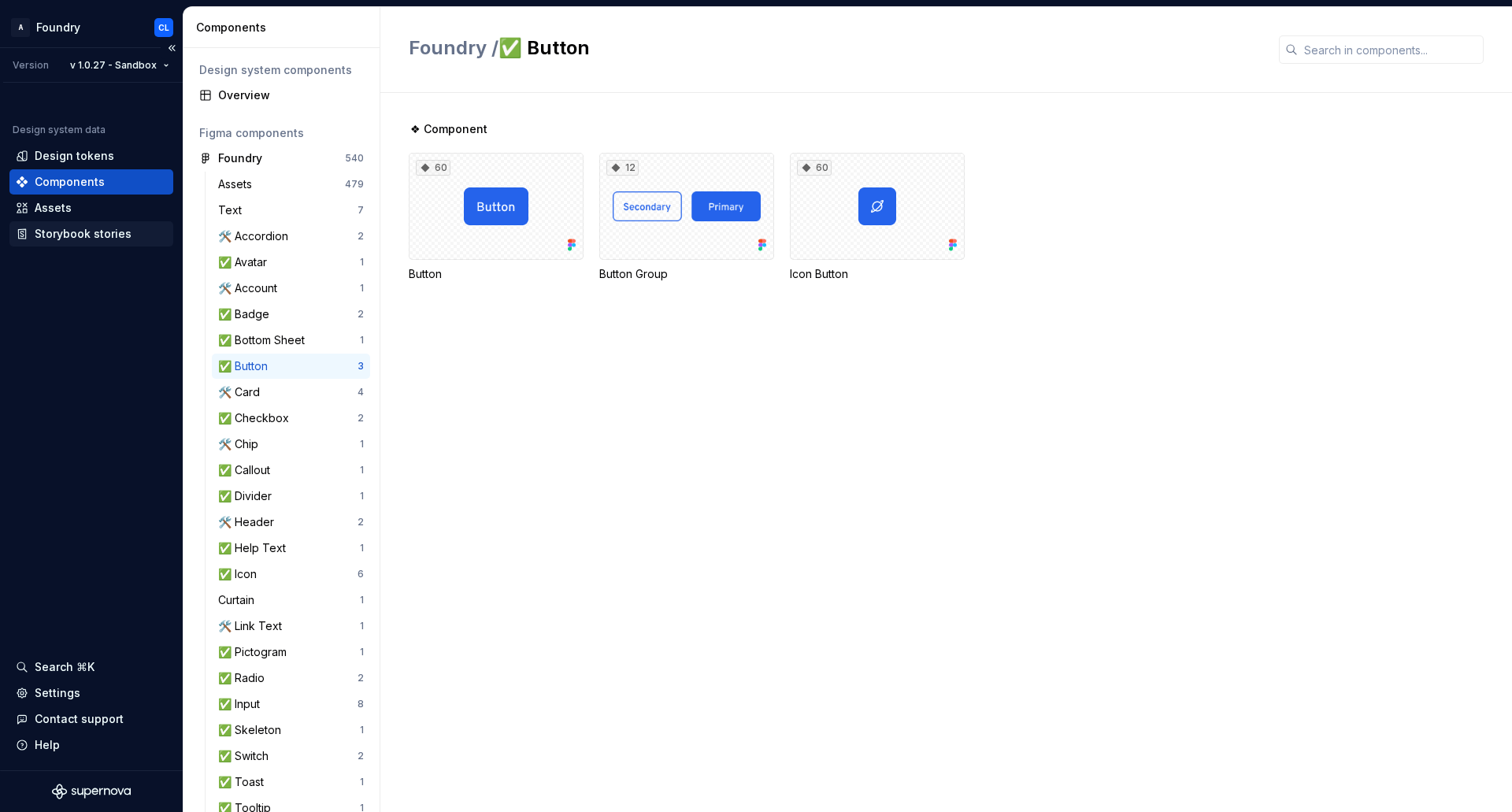
click at [94, 233] on div "Storybook stories" at bounding box center [83, 233] width 97 height 16
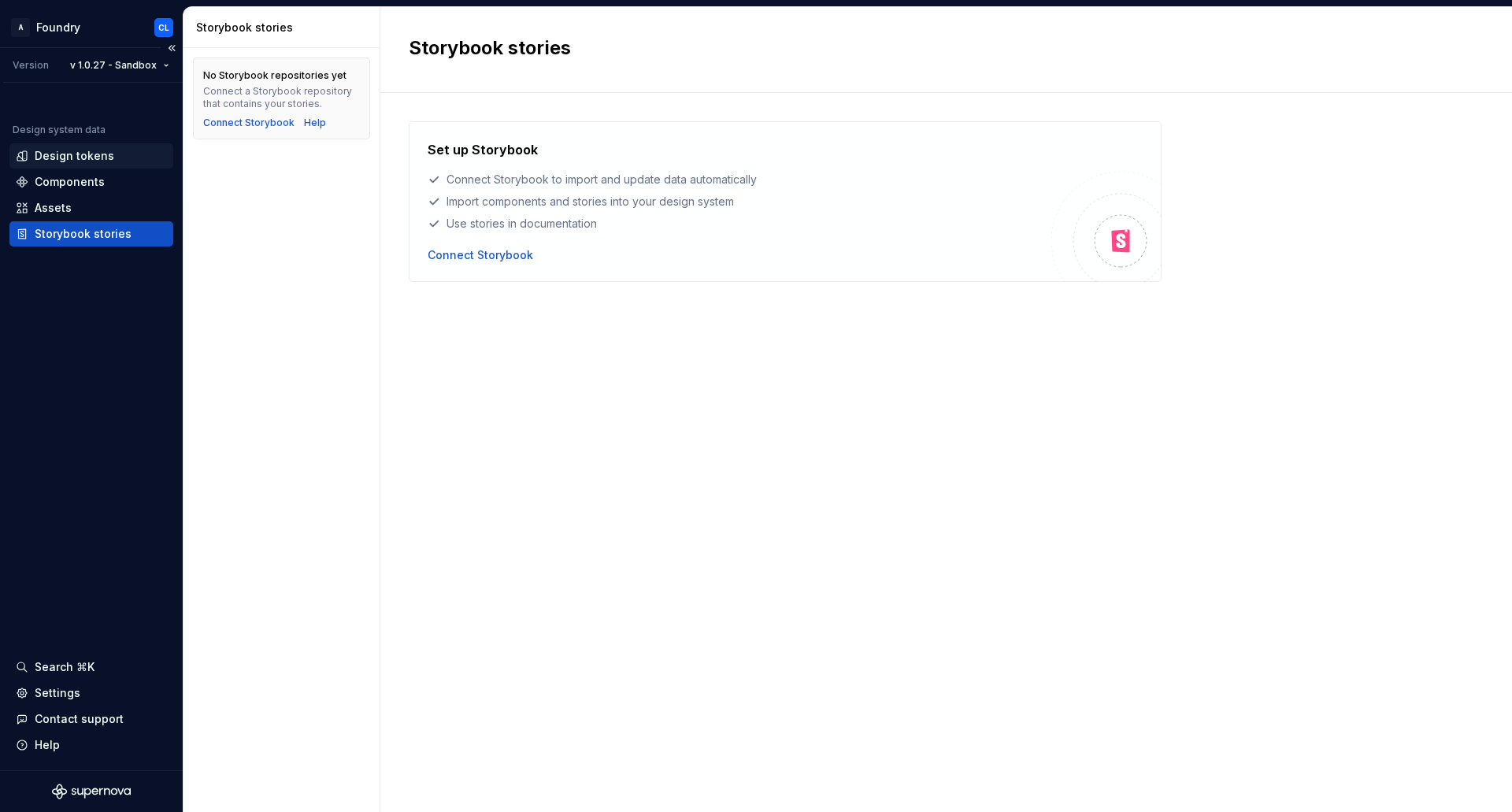
click at [84, 157] on div "Design tokens" at bounding box center [74, 155] width 80 height 16
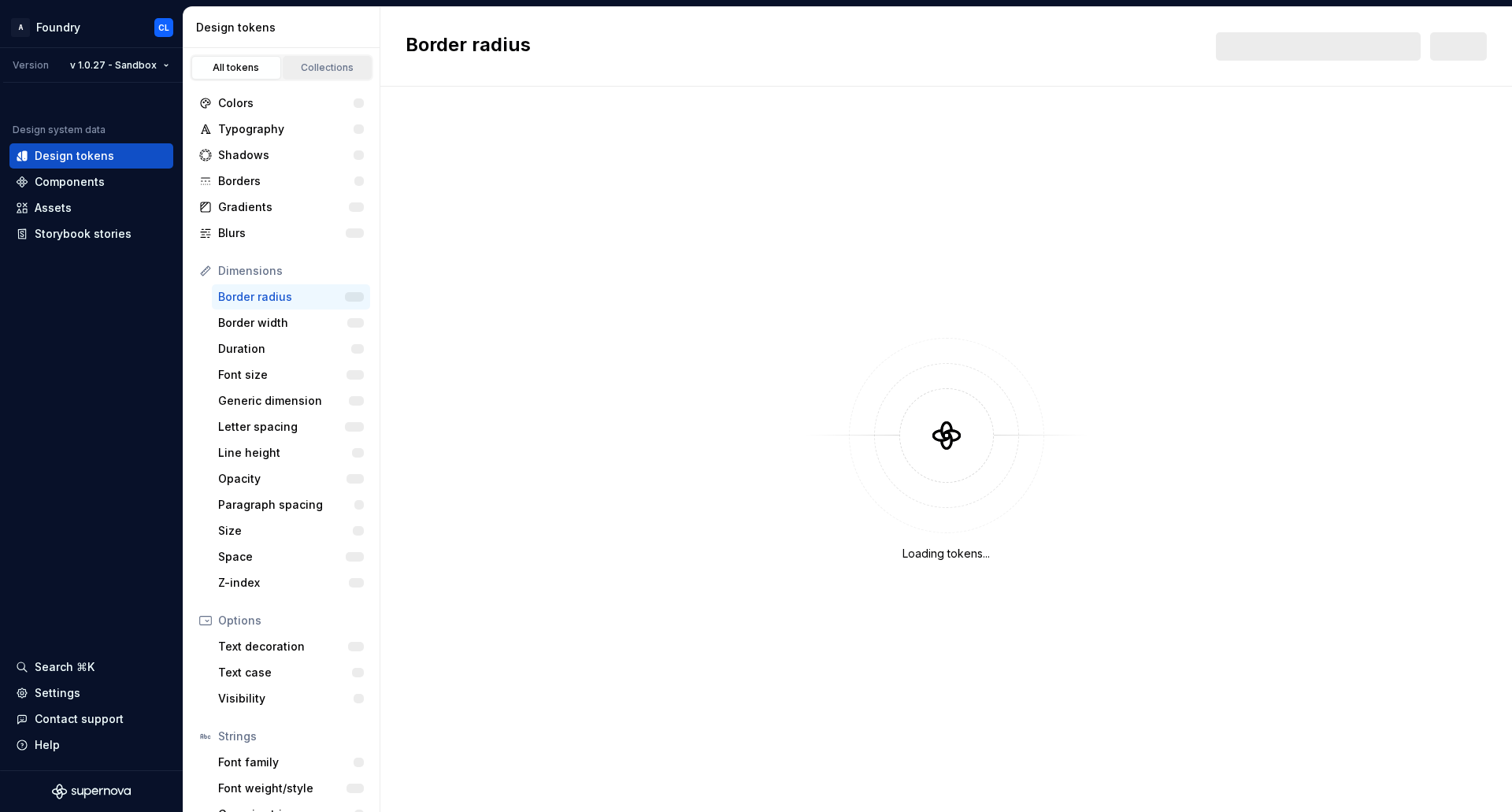
click at [300, 65] on div "Collections" at bounding box center [328, 67] width 79 height 12
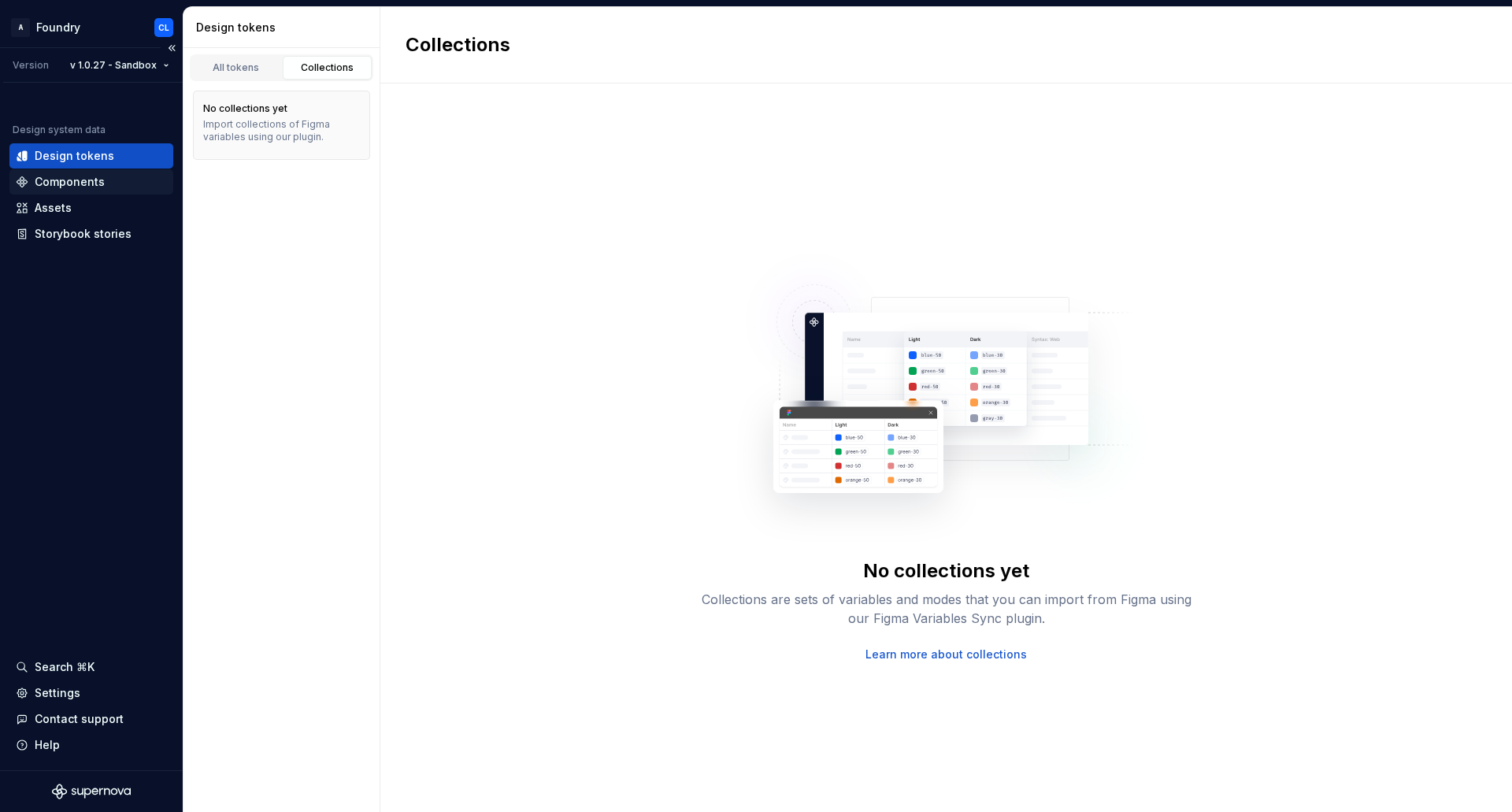
click at [78, 181] on div "Components" at bounding box center [69, 181] width 70 height 16
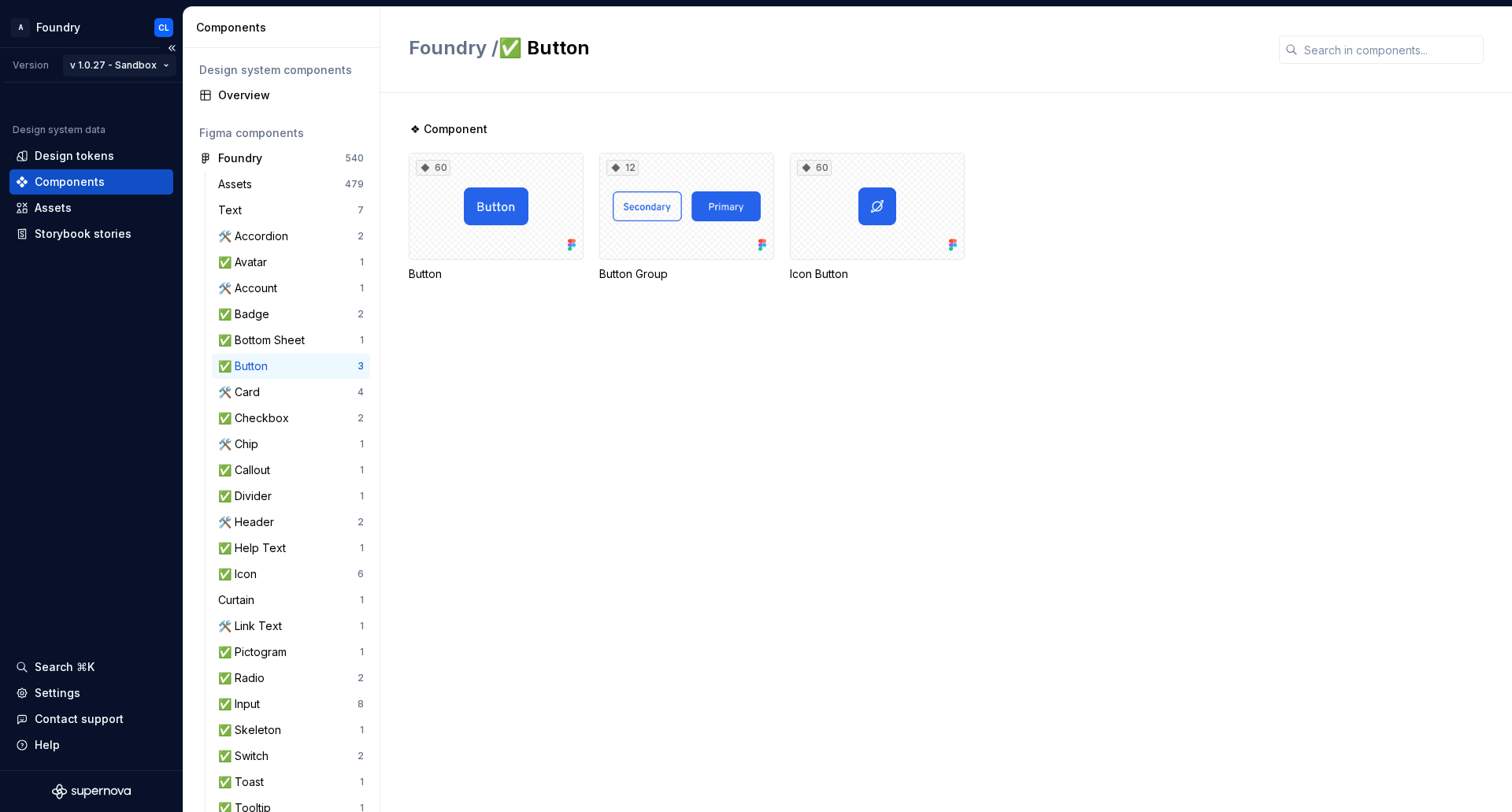
click at [157, 61] on html "A Foundry CL Version v 1.0.27 - Sandbox Design system data Design tokens Compon…" at bounding box center [756, 406] width 1512 height 812
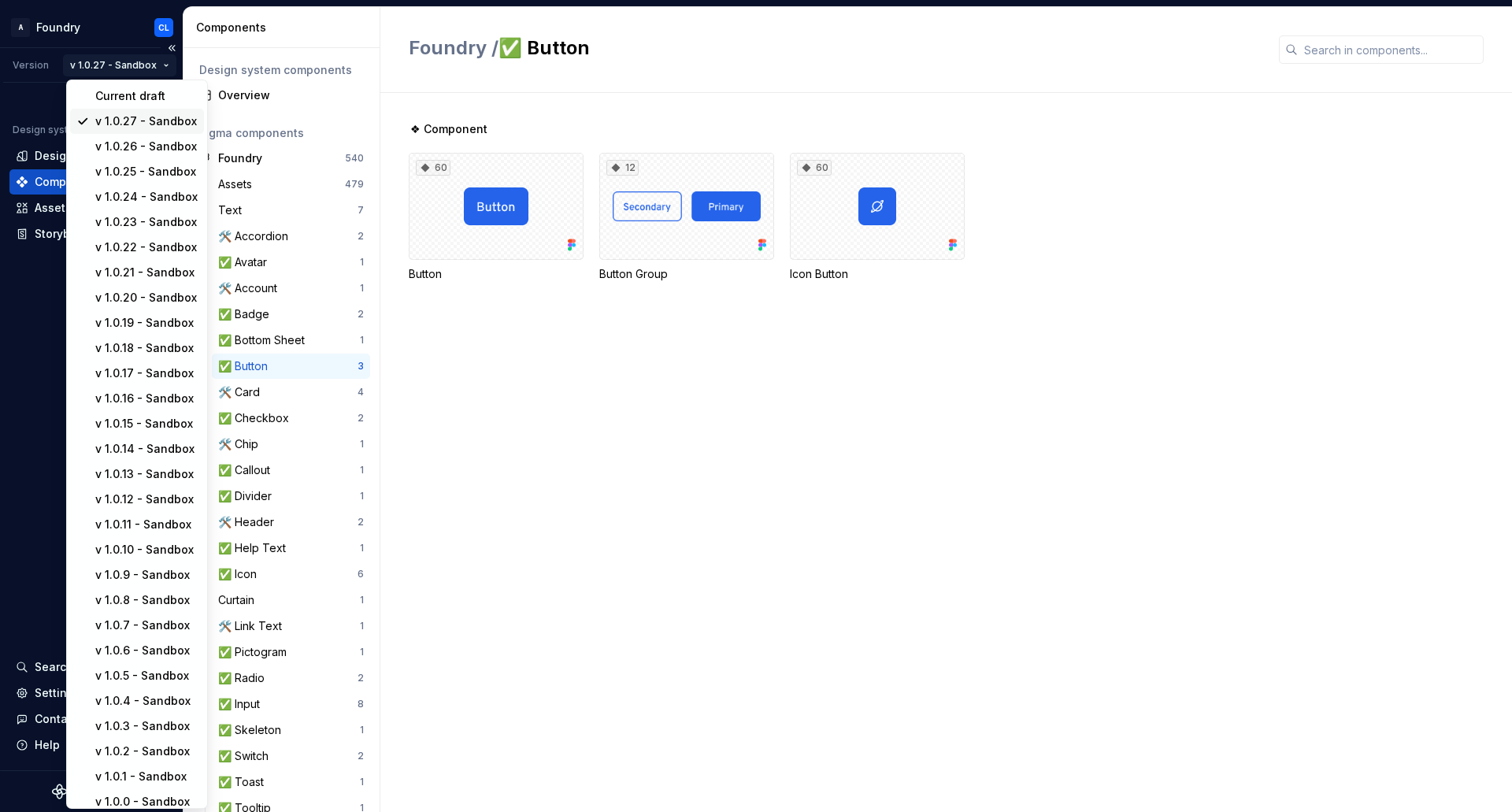
click at [166, 115] on div "v 1.0.27 - Sandbox" at bounding box center [146, 121] width 103 height 16
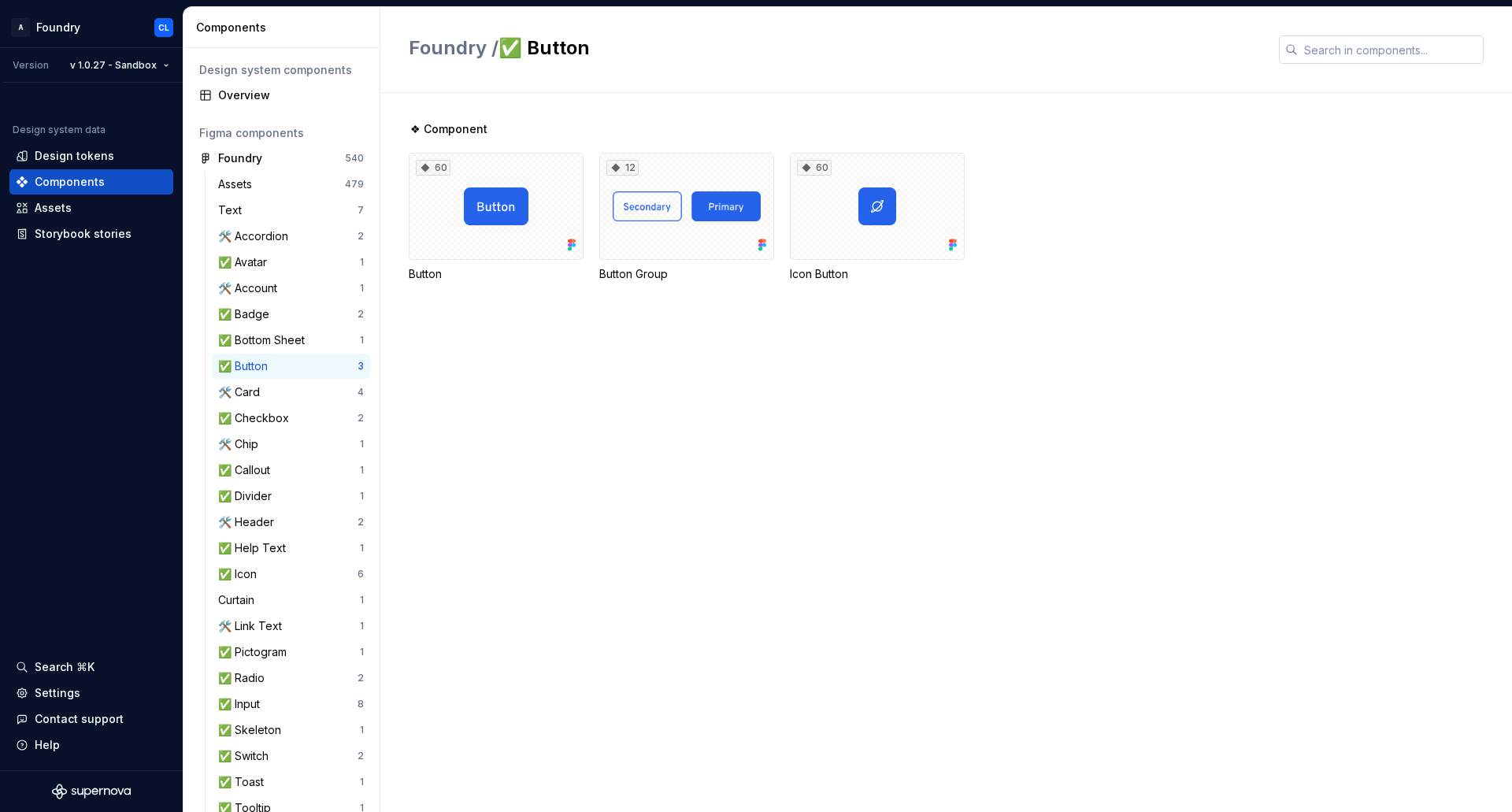
click at [1308, 49] on input "text" at bounding box center [1391, 49] width 186 height 29
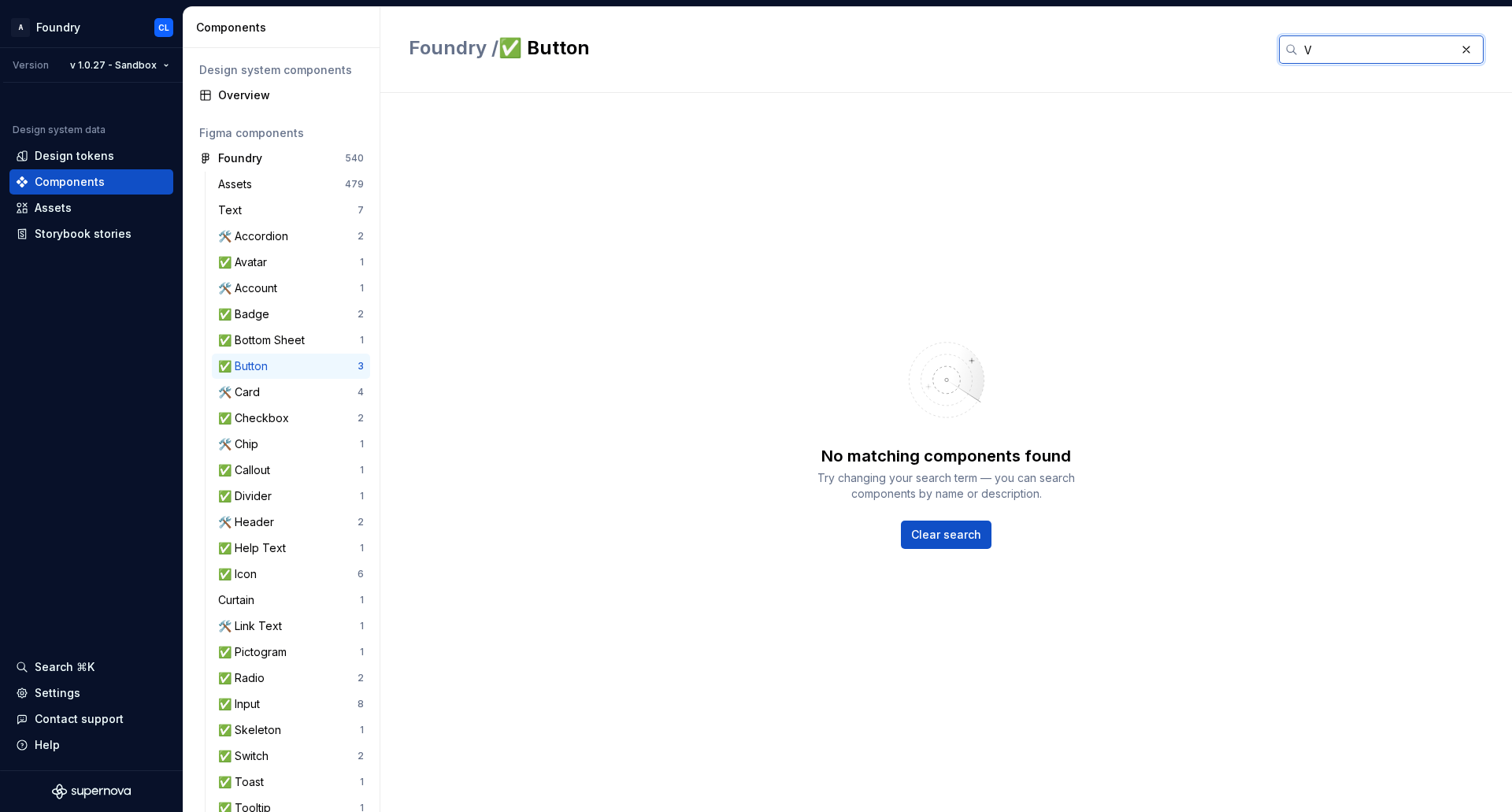
drag, startPoint x: 1336, startPoint y: 49, endPoint x: 1290, endPoint y: 47, distance: 46.0
click at [1290, 47] on div "V" at bounding box center [1381, 49] width 204 height 29
paste input "Component Manager"
click at [1305, 46] on input "Component Manager" at bounding box center [1377, 49] width 158 height 29
click at [1308, 49] on input "Component Manager" at bounding box center [1377, 49] width 158 height 29
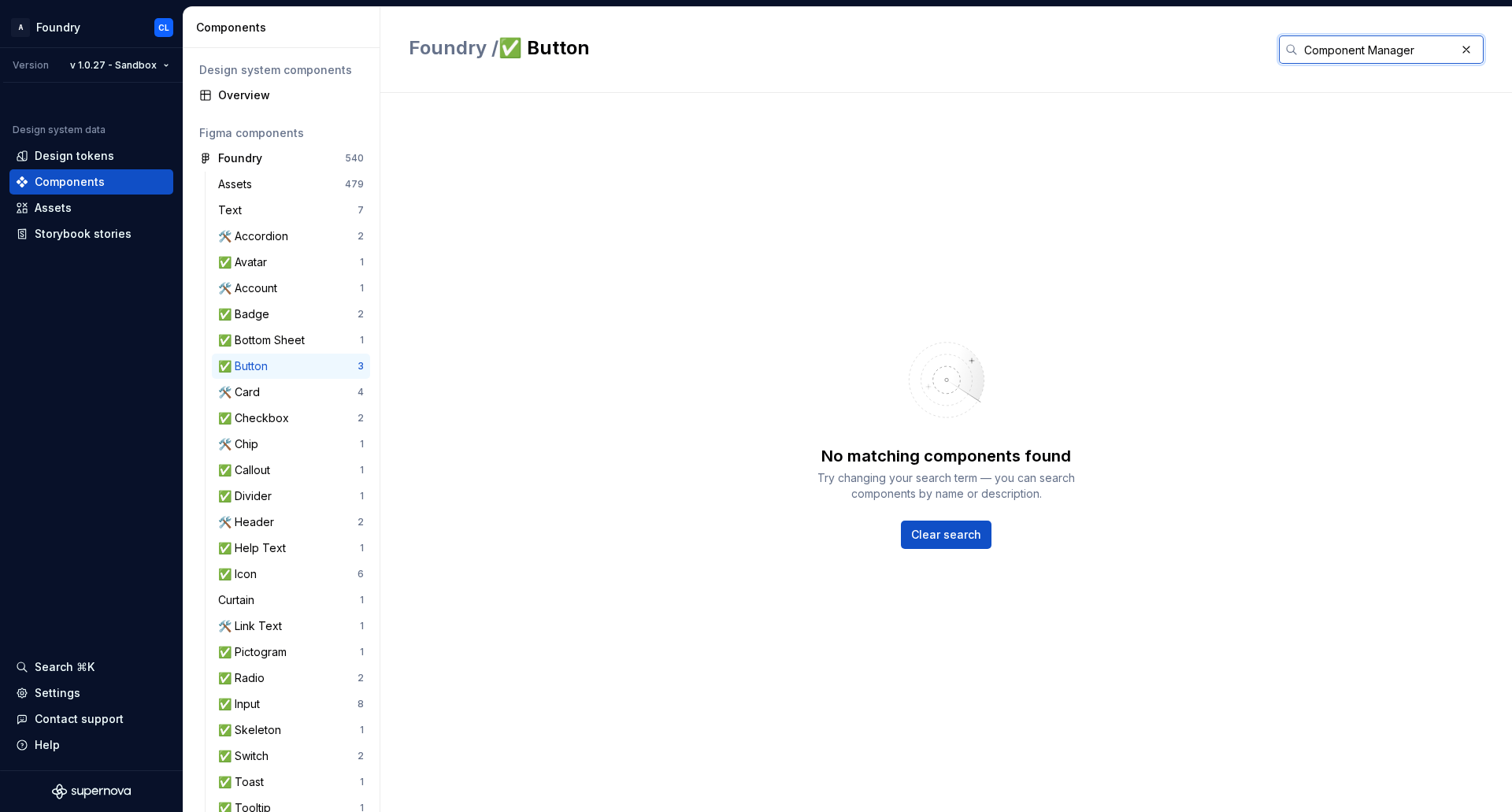
type input "Component Manager"
click at [1416, 52] on input "Component Manager" at bounding box center [1377, 49] width 158 height 29
drag, startPoint x: 1415, startPoint y: 56, endPoint x: 1297, endPoint y: 46, distance: 118.4
click at [1297, 46] on div "Component Manager" at bounding box center [1381, 49] width 204 height 29
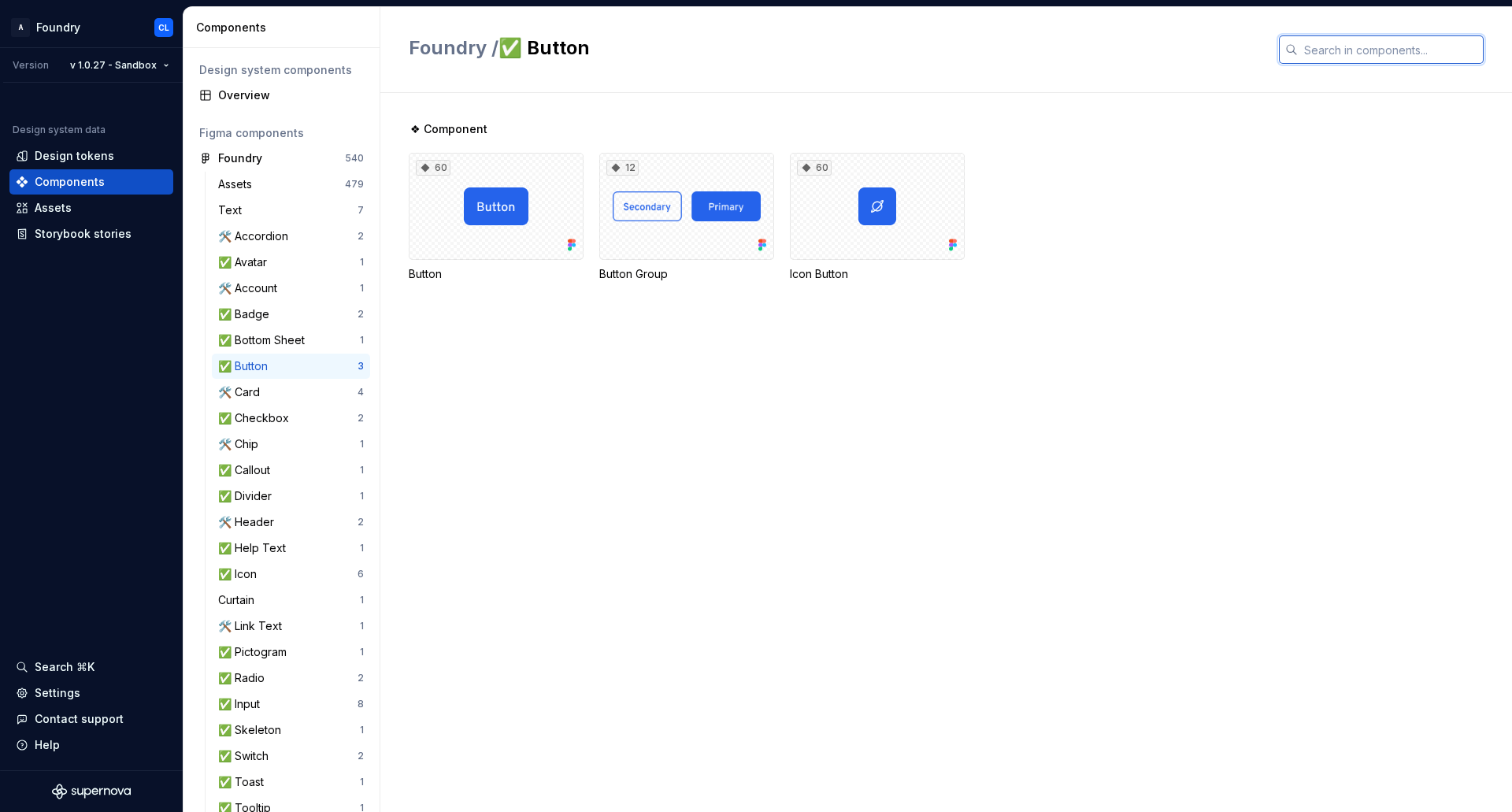
paste input "Component Manager"
type input "Component Manager"
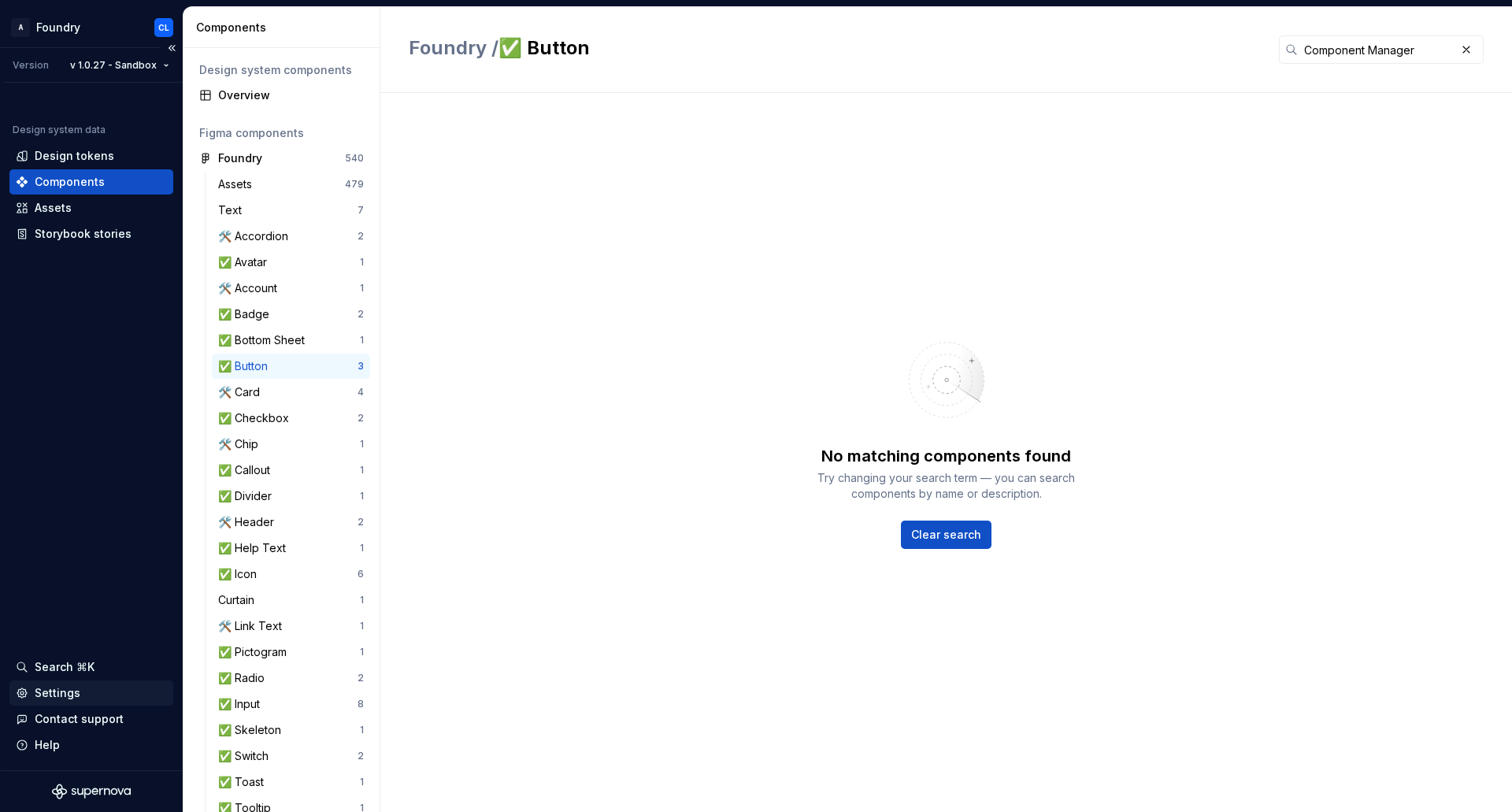
click at [66, 687] on div "Settings" at bounding box center [57, 693] width 46 height 16
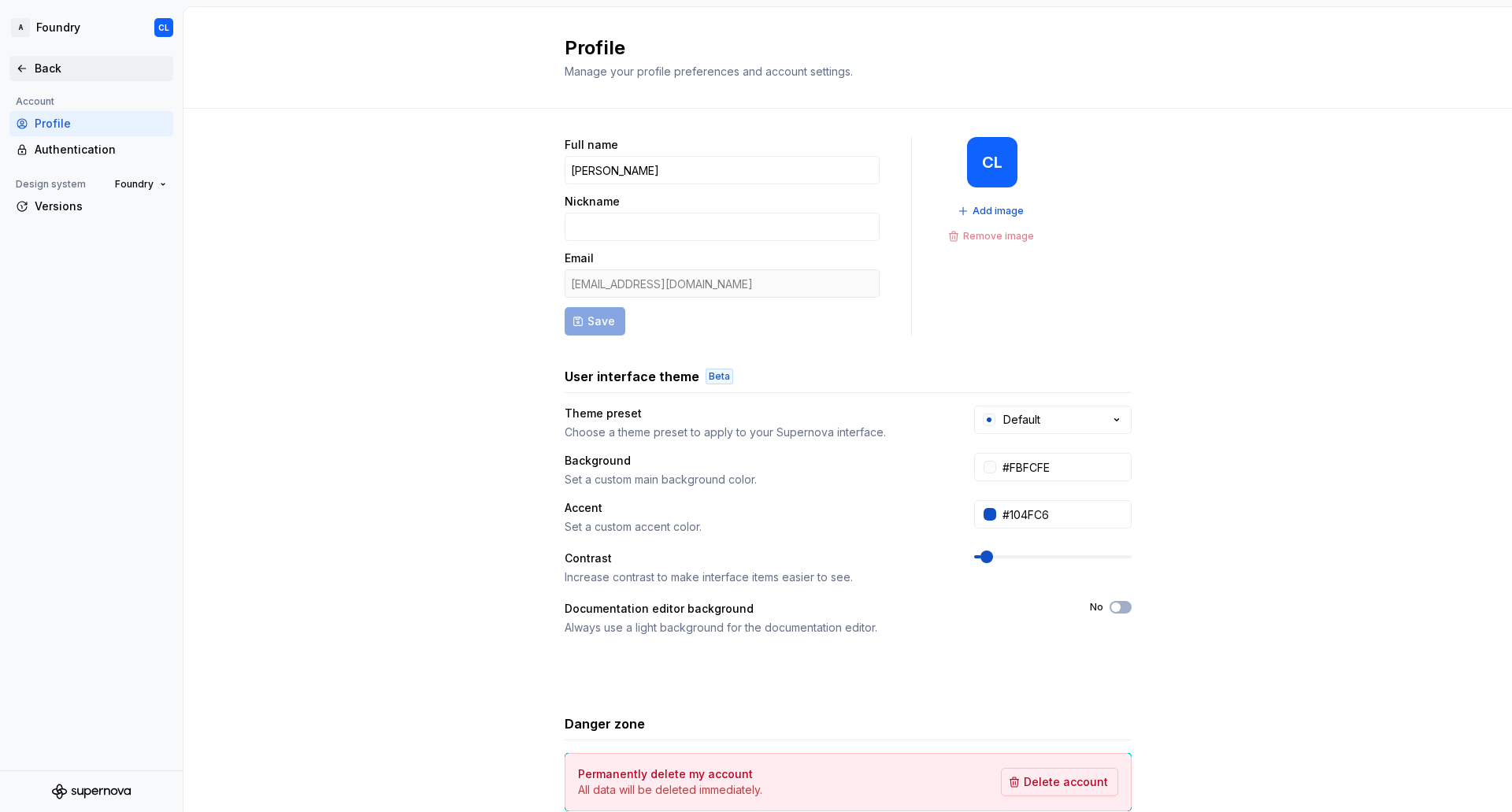
click at [67, 67] on div "Back" at bounding box center [100, 68] width 132 height 16
